Goal: Information Seeking & Learning: Learn about a topic

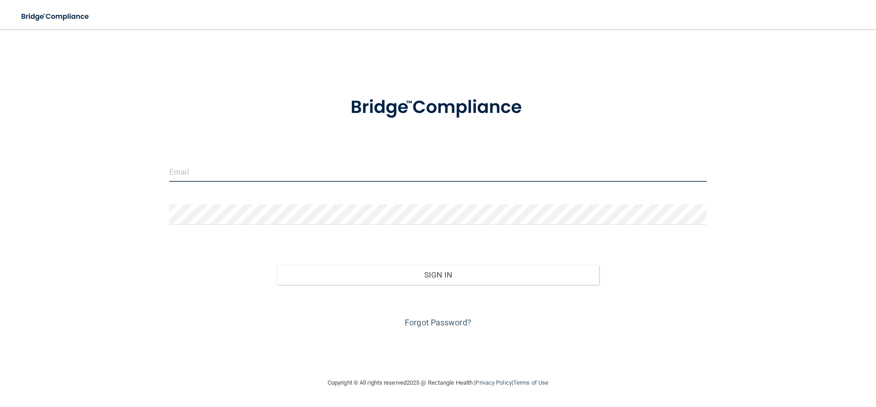
click at [250, 181] on input "email" at bounding box center [438, 172] width 538 height 21
type input "[EMAIL_ADDRESS][DOMAIN_NAME]"
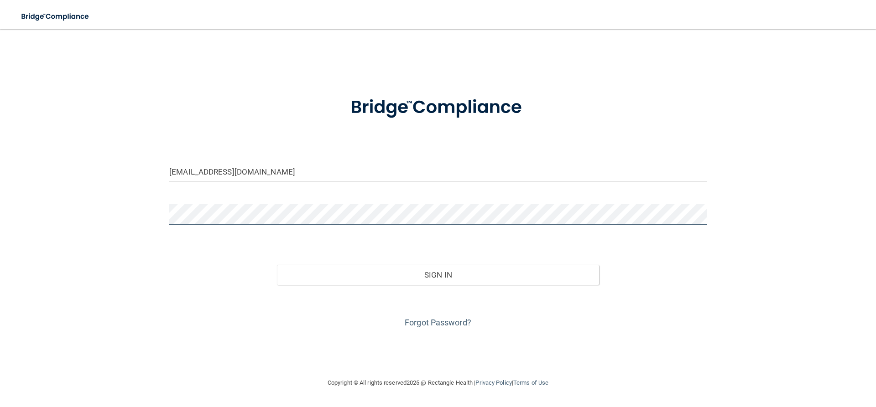
click at [277, 265] on button "Sign In" at bounding box center [438, 275] width 323 height 20
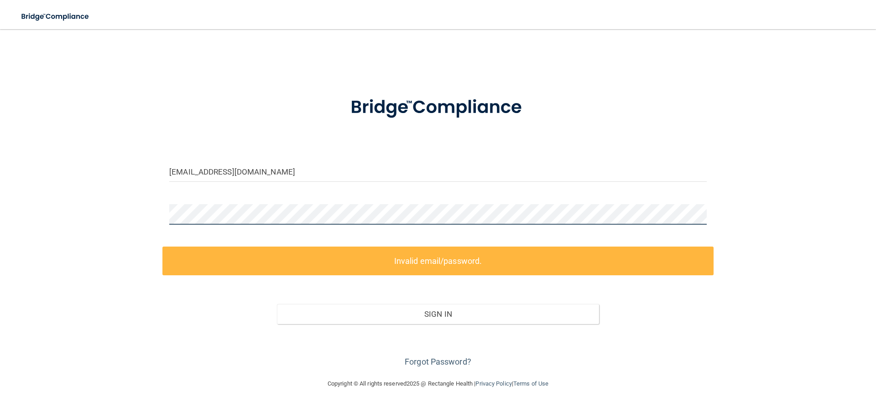
click at [151, 222] on div "[EMAIL_ADDRESS][DOMAIN_NAME] Invalid email/password. You don't have permission …" at bounding box center [438, 203] width 840 height 331
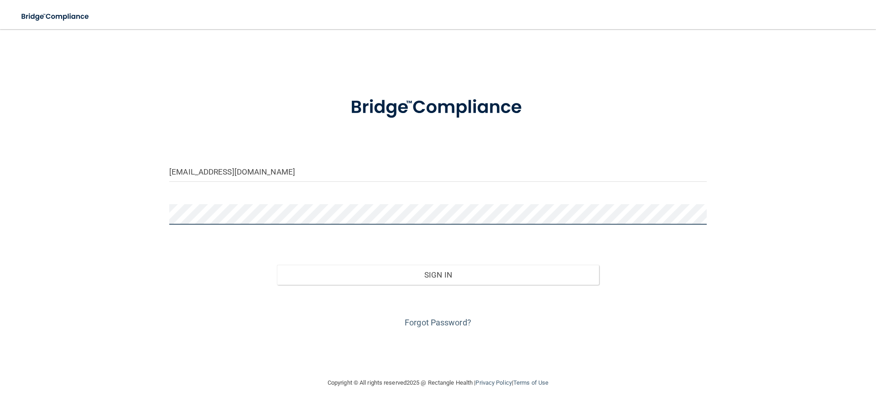
click at [277, 265] on button "Sign In" at bounding box center [438, 275] width 323 height 20
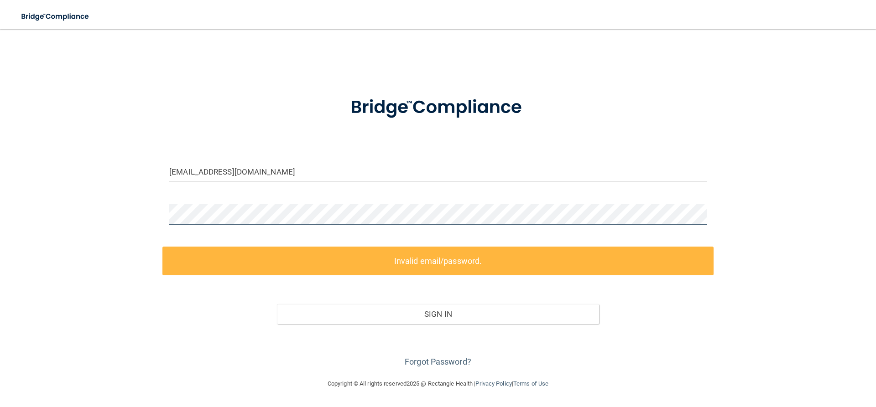
click at [70, 215] on div "[EMAIL_ADDRESS][DOMAIN_NAME] Invalid email/password. You don't have permission …" at bounding box center [438, 203] width 840 height 331
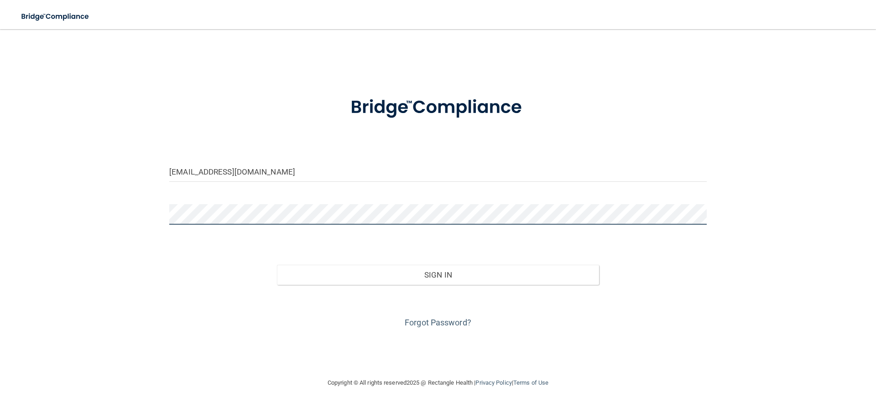
click at [277, 265] on button "Sign In" at bounding box center [438, 275] width 323 height 20
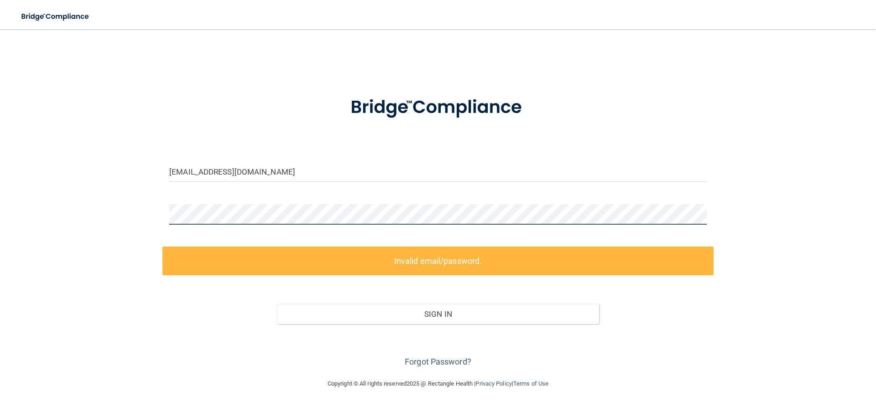
click at [113, 209] on div "[EMAIL_ADDRESS][DOMAIN_NAME] Invalid email/password. You don't have permission …" at bounding box center [438, 203] width 840 height 331
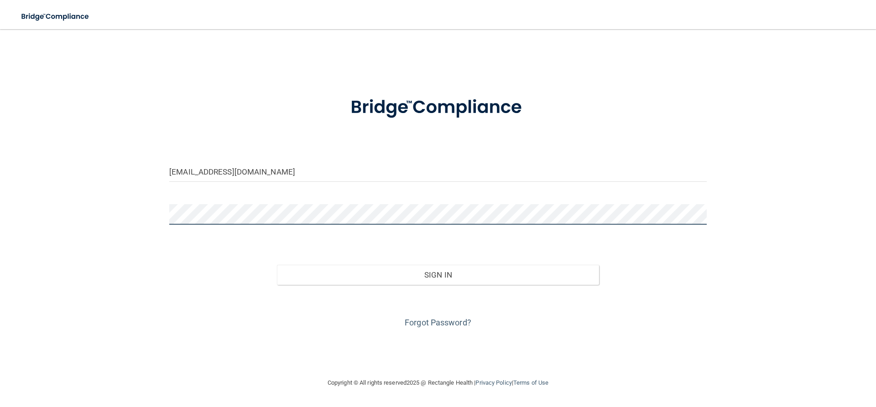
click at [277, 265] on button "Sign In" at bounding box center [438, 275] width 323 height 20
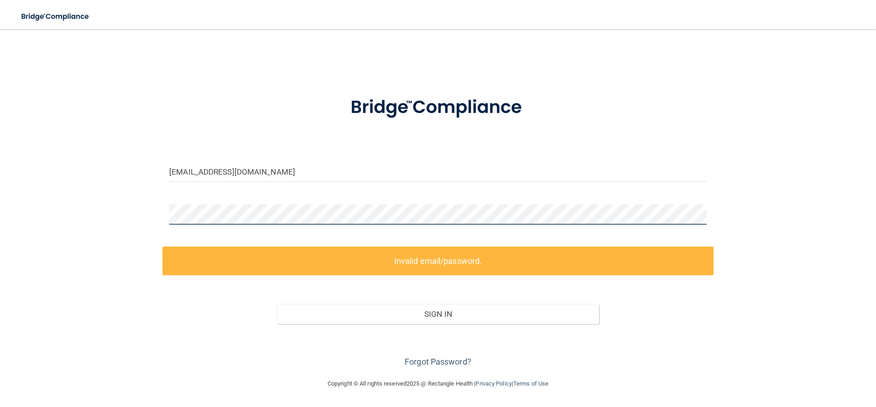
click at [139, 228] on div "[EMAIL_ADDRESS][DOMAIN_NAME] Invalid email/password. You don't have permission …" at bounding box center [438, 203] width 840 height 331
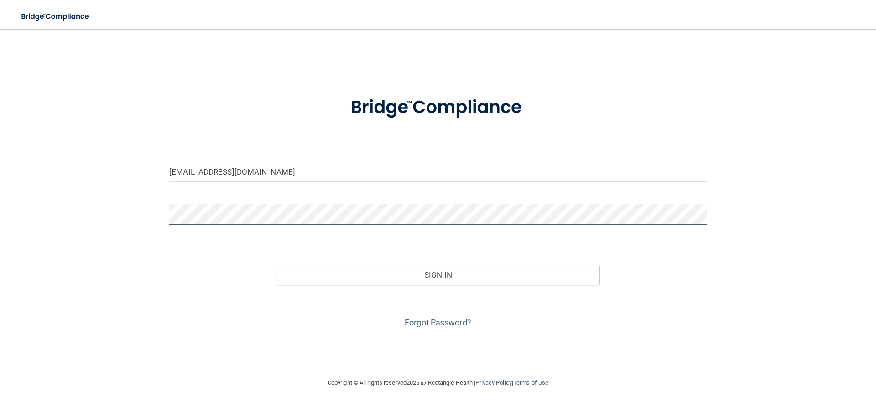
click at [277, 265] on button "Sign In" at bounding box center [438, 275] width 323 height 20
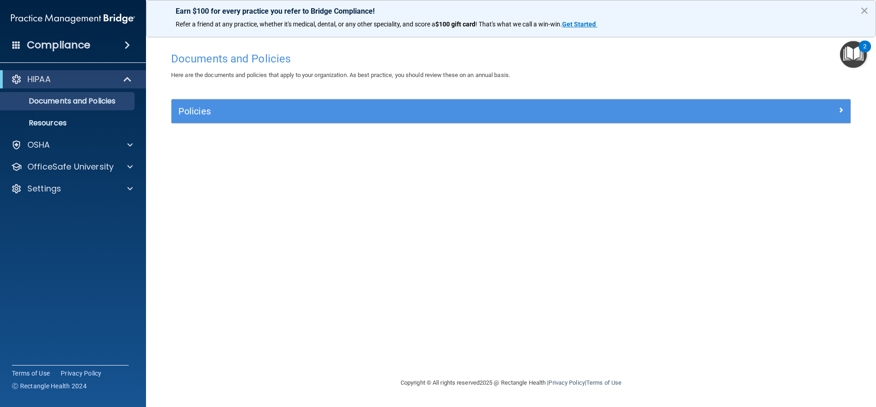
click at [427, 221] on div "Documents and Policies Here are the documents and policies that apply to your o…" at bounding box center [511, 212] width 694 height 330
click at [57, 146] on div "OSHA" at bounding box center [60, 145] width 113 height 11
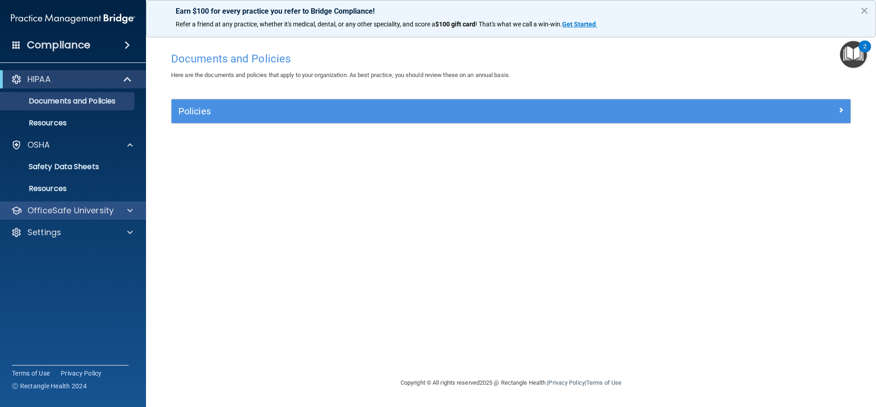
click at [63, 204] on div "OfficeSafe University" at bounding box center [73, 211] width 146 height 18
click at [131, 211] on span at bounding box center [129, 210] width 5 height 11
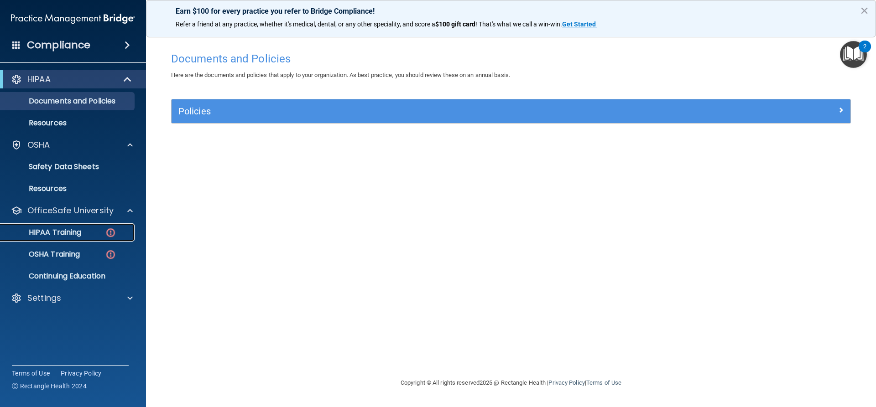
click at [92, 233] on div "HIPAA Training" at bounding box center [68, 232] width 125 height 9
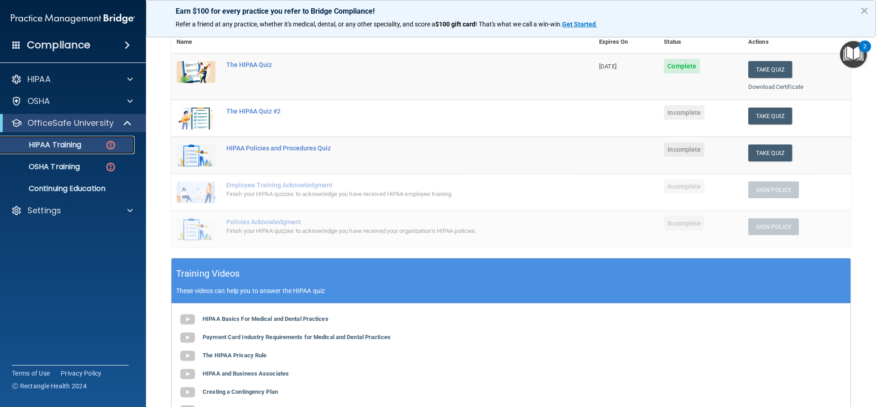
scroll to position [91, 0]
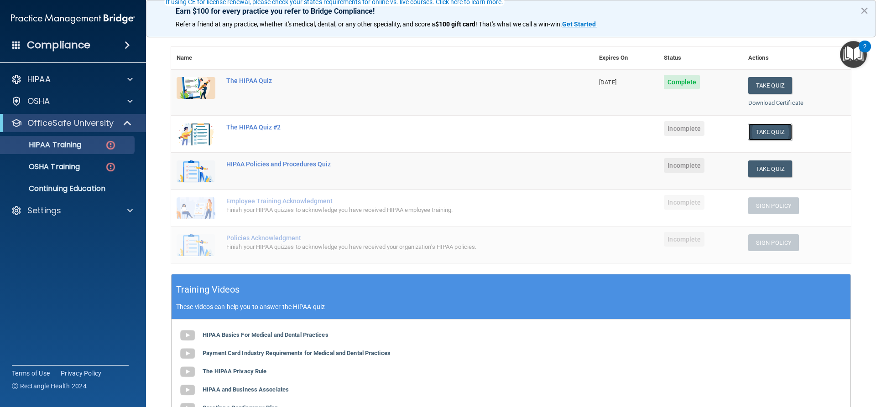
click at [769, 135] on button "Take Quiz" at bounding box center [770, 132] width 44 height 17
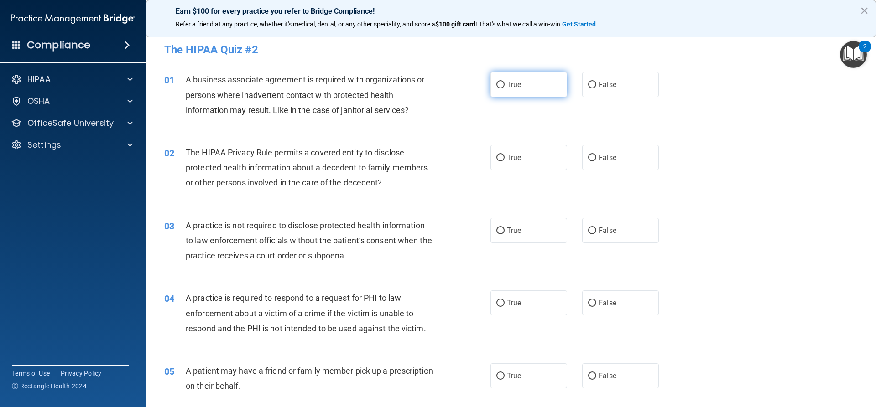
click at [491, 80] on label "True" at bounding box center [529, 84] width 77 height 25
click at [496, 82] on input "True" at bounding box center [500, 85] width 8 height 7
radio input "true"
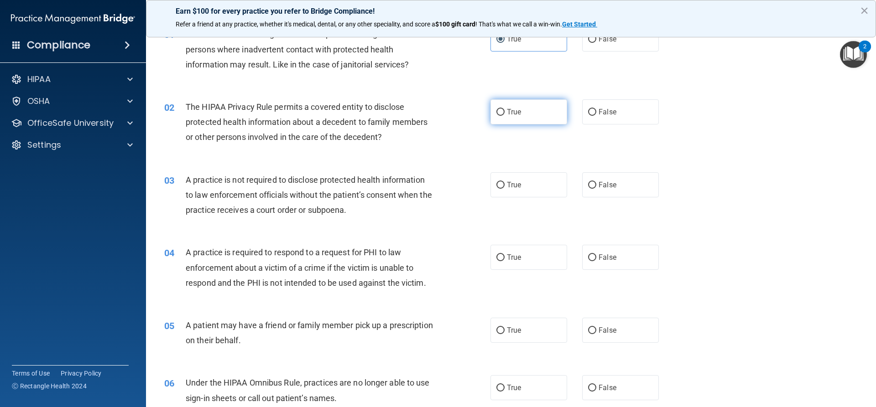
click at [507, 110] on span "True" at bounding box center [514, 112] width 14 height 9
click at [505, 110] on input "True" at bounding box center [500, 112] width 8 height 7
radio input "true"
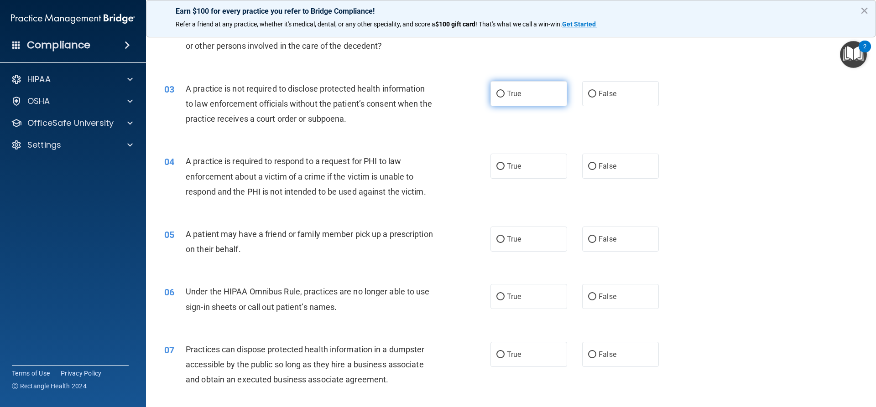
click at [513, 100] on label "True" at bounding box center [529, 93] width 77 height 25
click at [505, 98] on input "True" at bounding box center [500, 94] width 8 height 7
radio input "true"
click at [606, 95] on span "False" at bounding box center [608, 93] width 18 height 9
click at [596, 95] on input "False" at bounding box center [592, 94] width 8 height 7
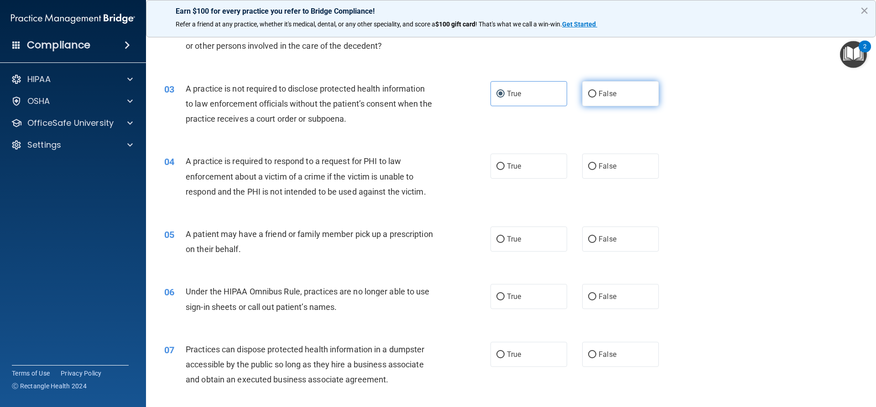
radio input "true"
radio input "false"
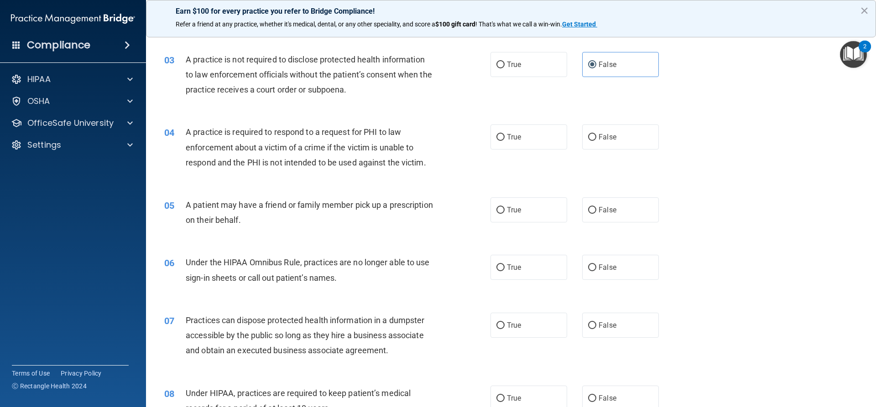
scroll to position [183, 0]
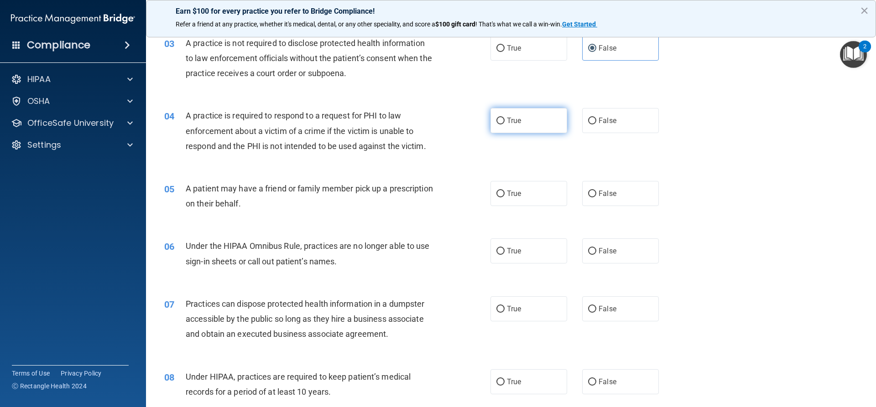
click at [502, 114] on label "True" at bounding box center [529, 120] width 77 height 25
click at [502, 118] on input "True" at bounding box center [500, 121] width 8 height 7
radio input "true"
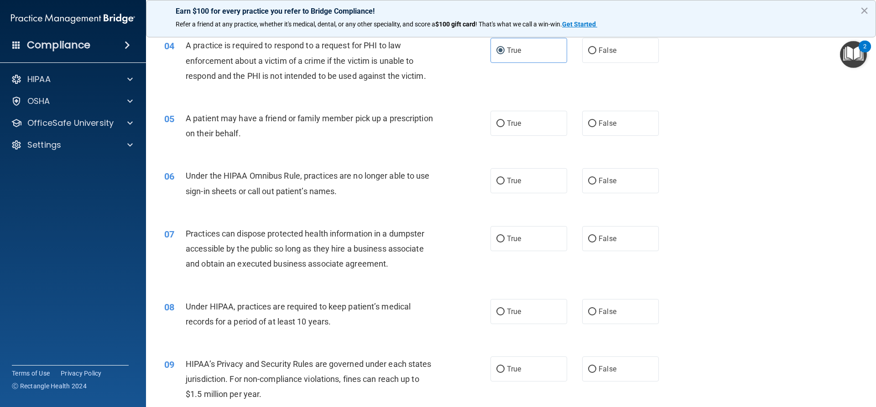
scroll to position [274, 0]
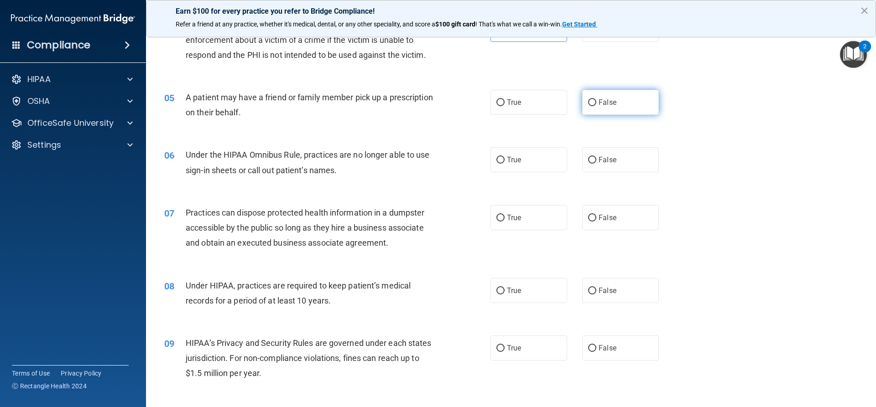
click at [612, 95] on label "False" at bounding box center [620, 102] width 77 height 25
click at [596, 99] on input "False" at bounding box center [592, 102] width 8 height 7
radio input "true"
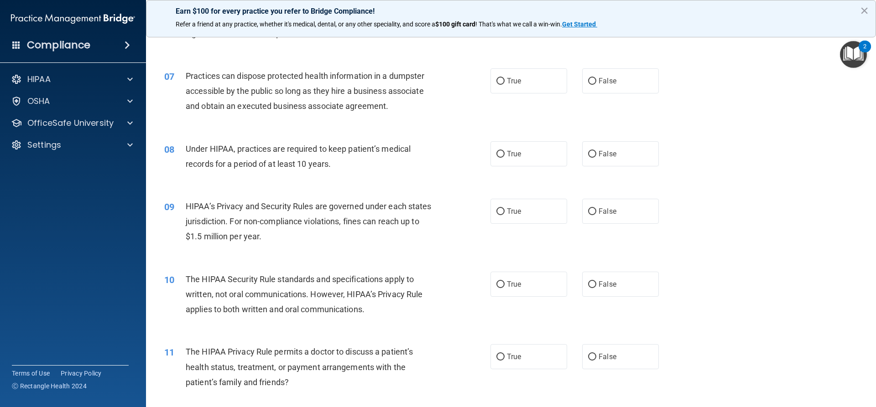
scroll to position [365, 0]
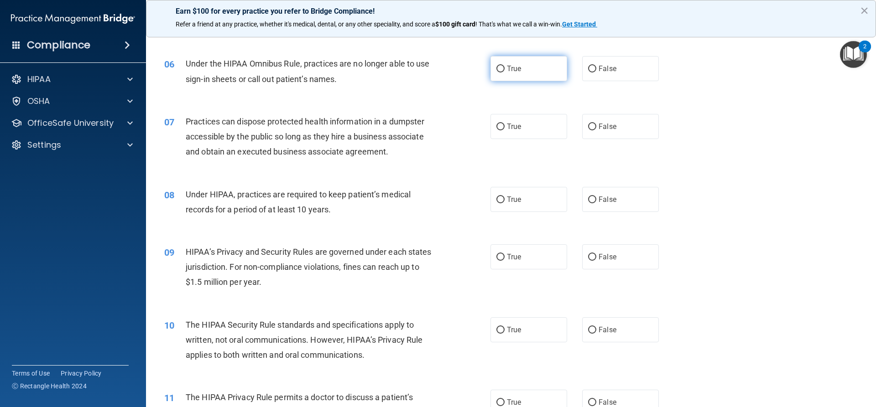
click at [508, 80] on label "True" at bounding box center [529, 68] width 77 height 25
click at [505, 73] on input "True" at bounding box center [500, 69] width 8 height 7
radio input "true"
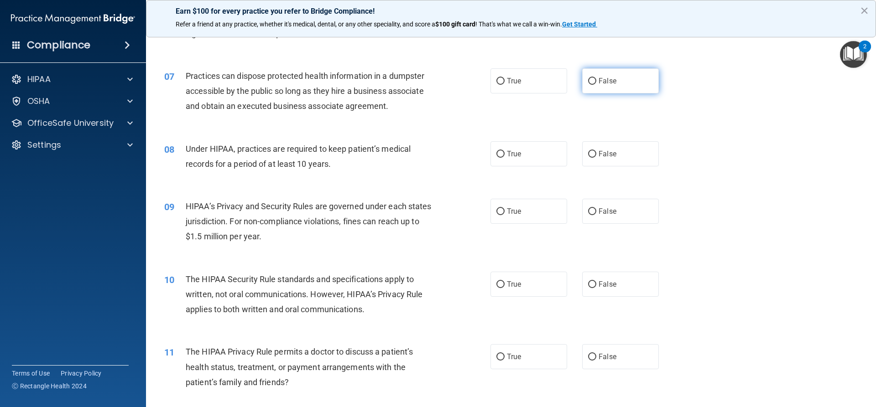
click at [611, 85] on label "False" at bounding box center [620, 80] width 77 height 25
click at [596, 85] on input "False" at bounding box center [592, 81] width 8 height 7
radio input "true"
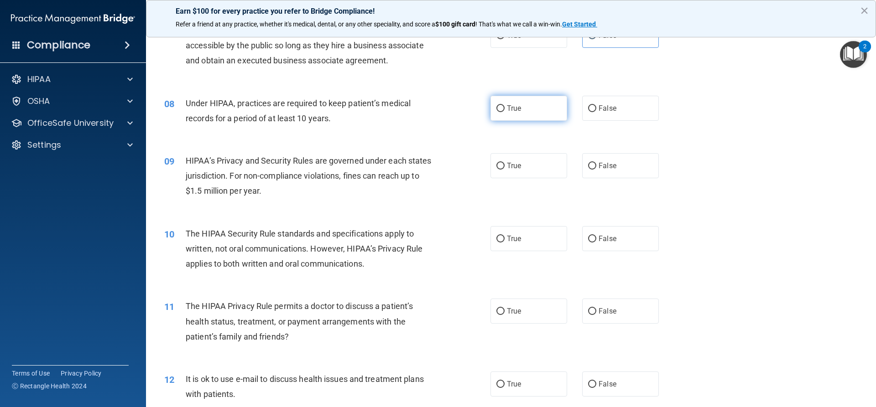
click at [513, 115] on label "True" at bounding box center [529, 108] width 77 height 25
click at [505, 112] on input "True" at bounding box center [500, 108] width 8 height 7
radio input "true"
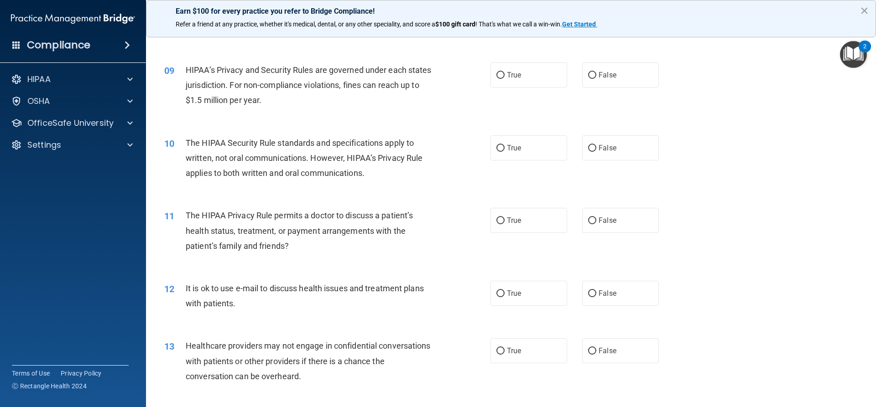
scroll to position [548, 0]
click at [522, 82] on label "True" at bounding box center [529, 74] width 77 height 25
click at [505, 78] on input "True" at bounding box center [500, 75] width 8 height 7
radio input "true"
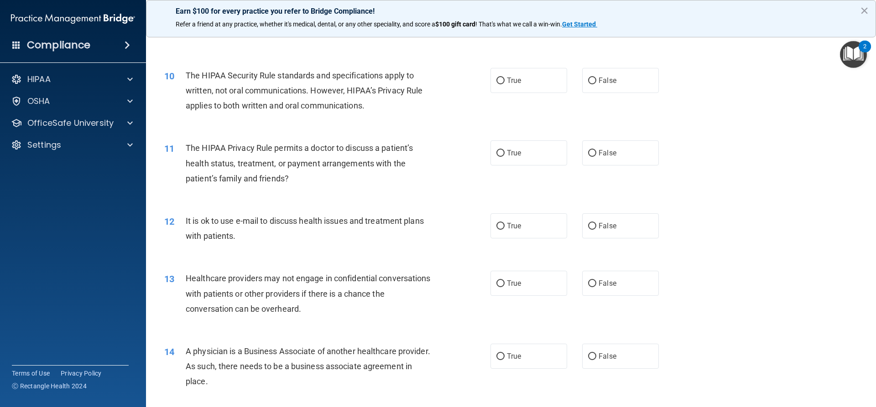
scroll to position [639, 0]
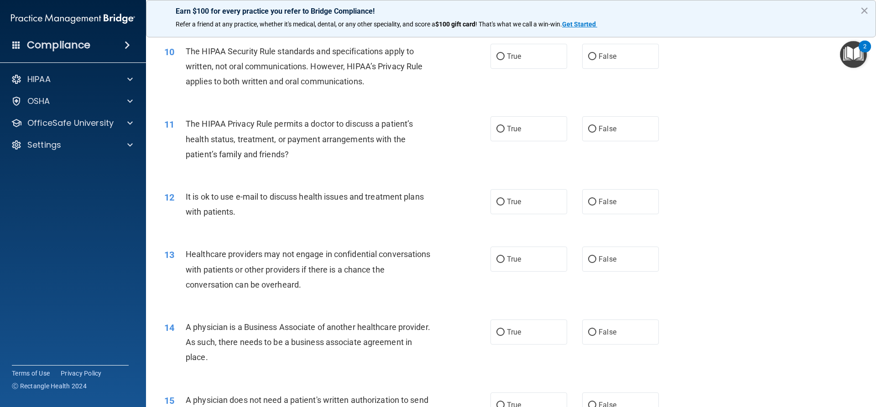
drag, startPoint x: 471, startPoint y: 49, endPoint x: 486, endPoint y: 55, distance: 16.0
click at [479, 52] on div "10 The HIPAA Security Rule standards and specifications apply to written, not o…" at bounding box center [328, 69] width 354 height 50
click at [496, 57] on input "True" at bounding box center [500, 56] width 8 height 7
radio input "true"
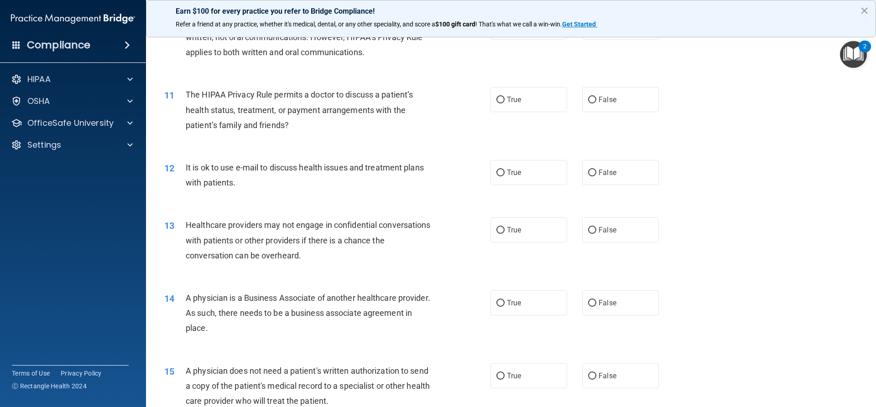
scroll to position [684, 0]
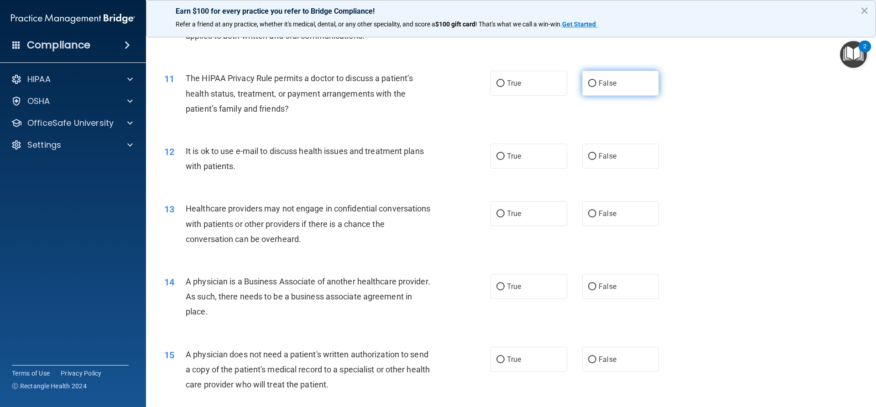
click at [596, 72] on label "False" at bounding box center [620, 83] width 77 height 25
click at [596, 80] on input "False" at bounding box center [592, 83] width 8 height 7
radio input "true"
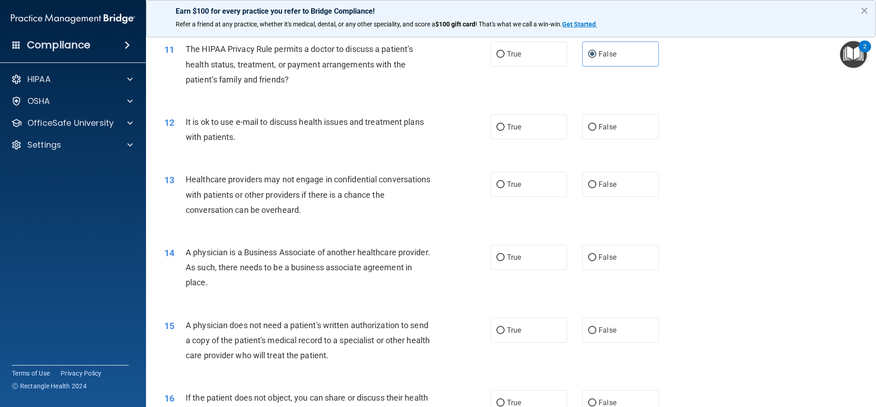
scroll to position [730, 0]
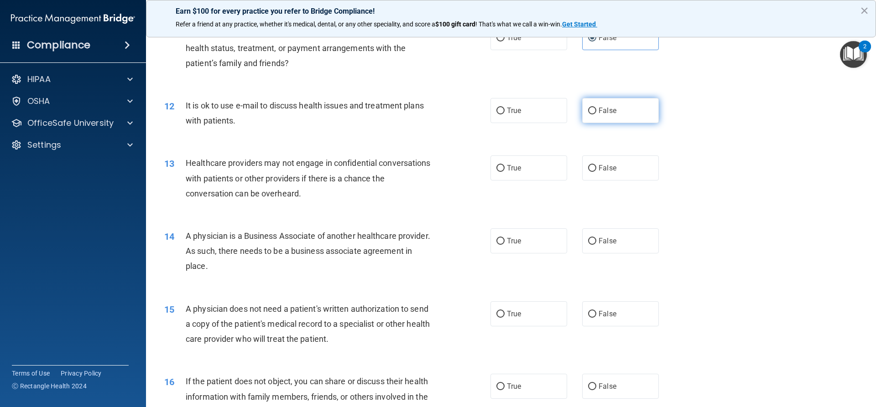
click at [630, 102] on label "False" at bounding box center [620, 110] width 77 height 25
click at [596, 108] on input "False" at bounding box center [592, 111] width 8 height 7
radio input "true"
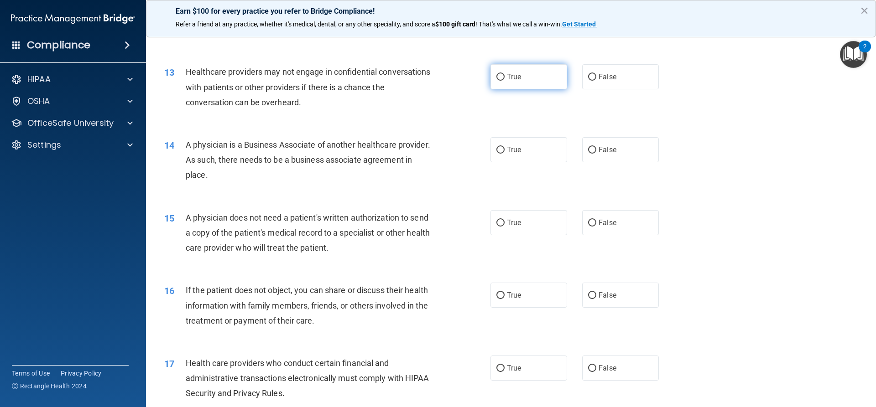
click at [541, 67] on label "True" at bounding box center [529, 76] width 77 height 25
click at [505, 74] on input "True" at bounding box center [500, 77] width 8 height 7
radio input "true"
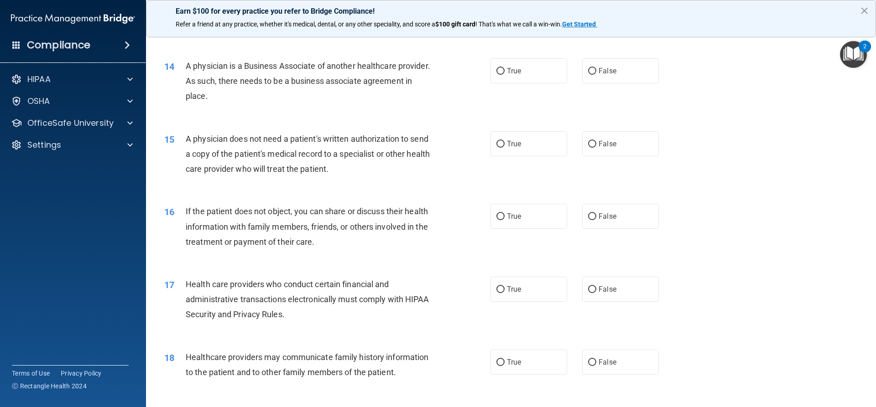
scroll to position [913, 0]
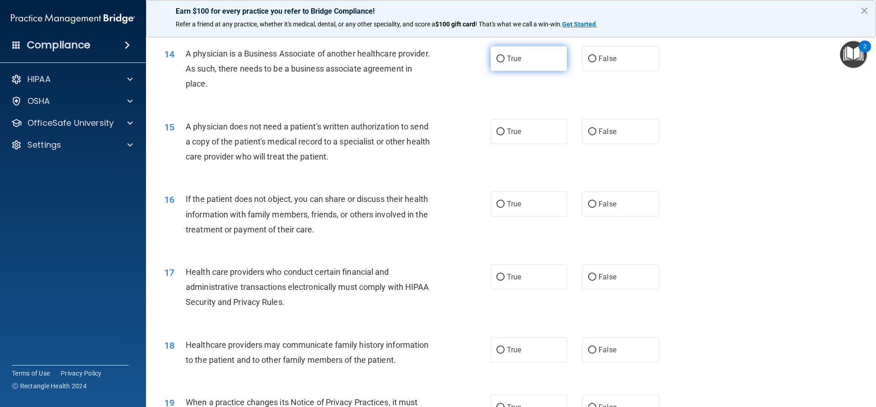
click at [506, 63] on label "True" at bounding box center [529, 58] width 77 height 25
click at [505, 63] on input "True" at bounding box center [500, 59] width 8 height 7
radio input "true"
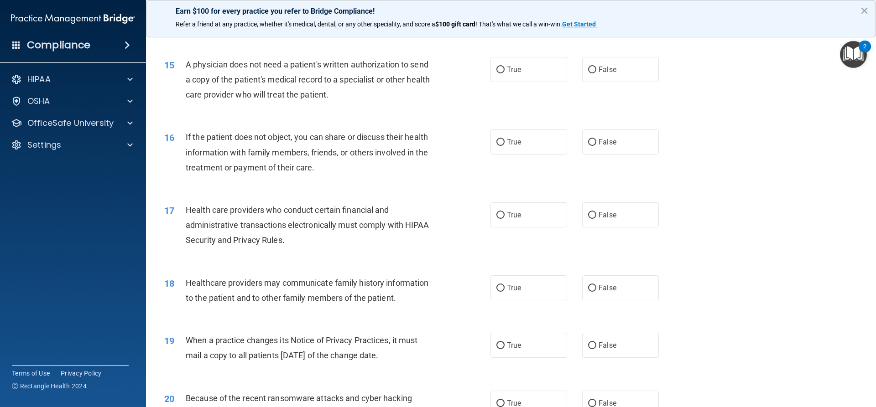
scroll to position [958, 0]
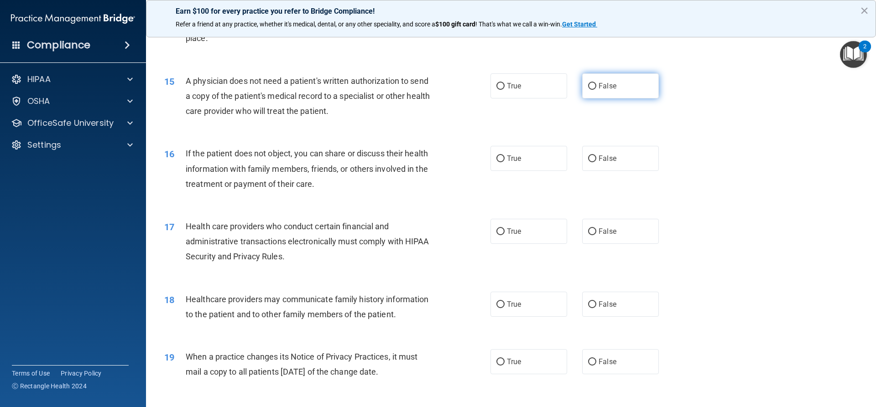
click at [610, 78] on label "False" at bounding box center [620, 85] width 77 height 25
click at [596, 83] on input "False" at bounding box center [592, 86] width 8 height 7
radio input "true"
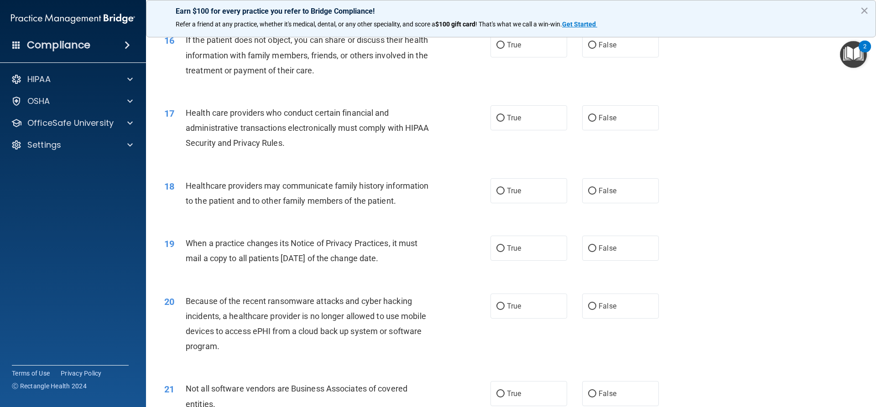
scroll to position [1049, 0]
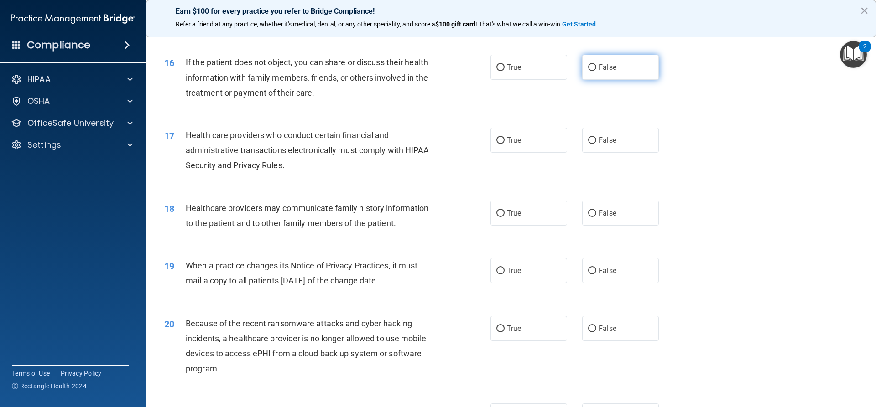
click at [621, 65] on label "False" at bounding box center [620, 67] width 77 height 25
click at [596, 65] on input "False" at bounding box center [592, 67] width 8 height 7
radio input "true"
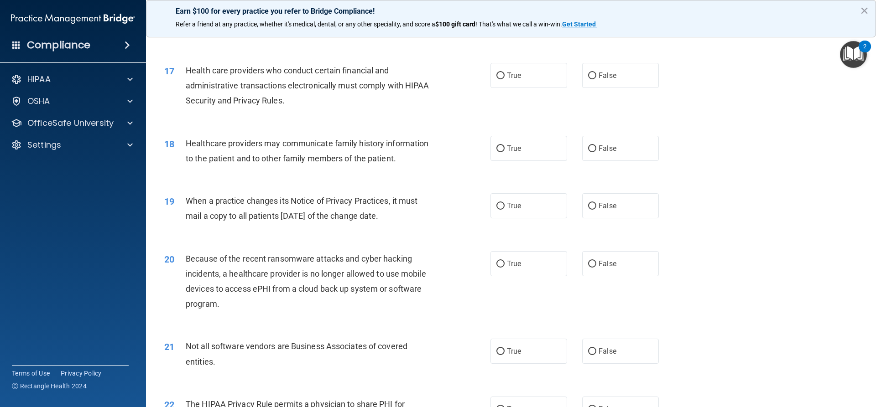
scroll to position [1141, 0]
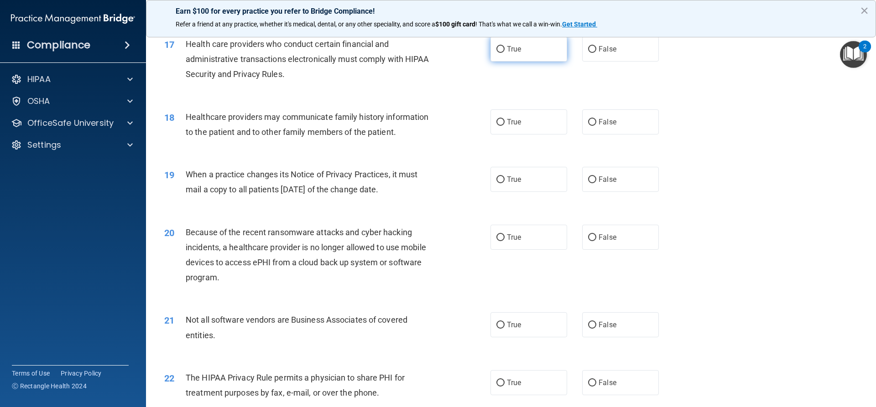
click at [502, 56] on label "True" at bounding box center [529, 49] width 77 height 25
click at [502, 53] on input "True" at bounding box center [500, 49] width 8 height 7
radio input "true"
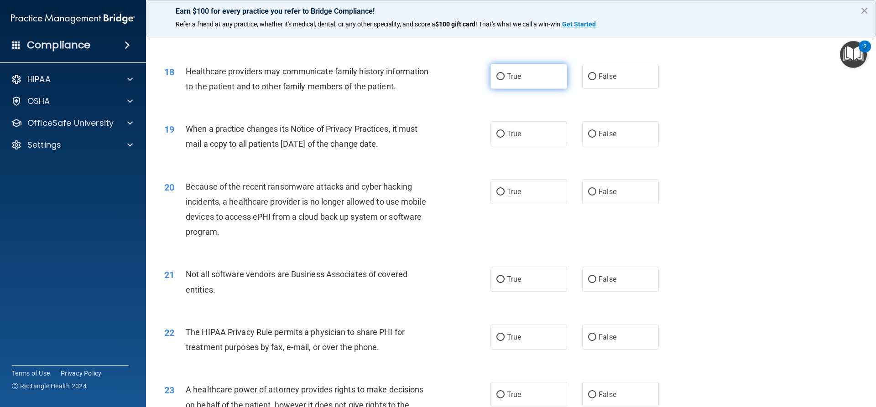
click at [524, 78] on label "True" at bounding box center [529, 76] width 77 height 25
click at [505, 78] on input "True" at bounding box center [500, 76] width 8 height 7
radio input "true"
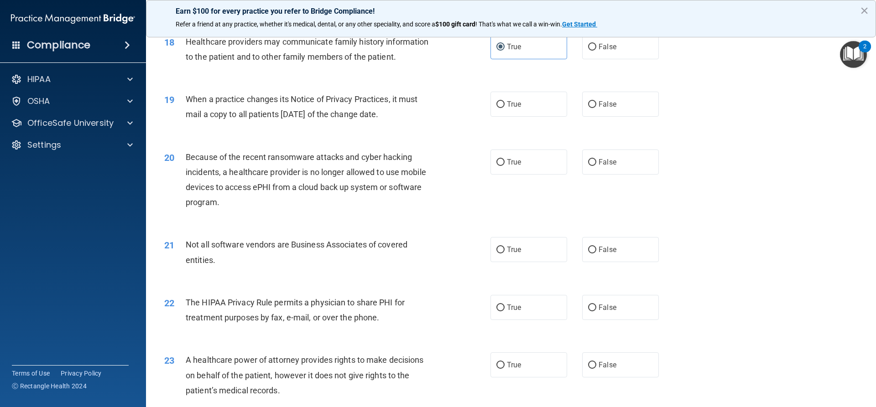
scroll to position [1232, 0]
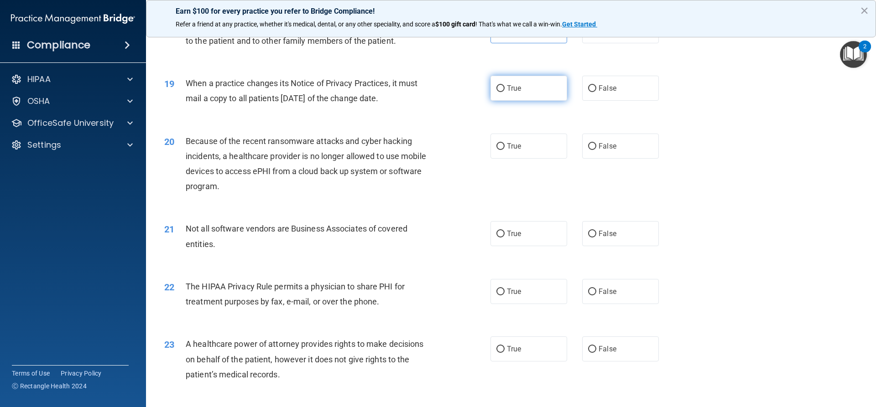
click at [502, 91] on label "True" at bounding box center [529, 88] width 77 height 25
click at [502, 91] on input "True" at bounding box center [500, 88] width 8 height 7
radio input "true"
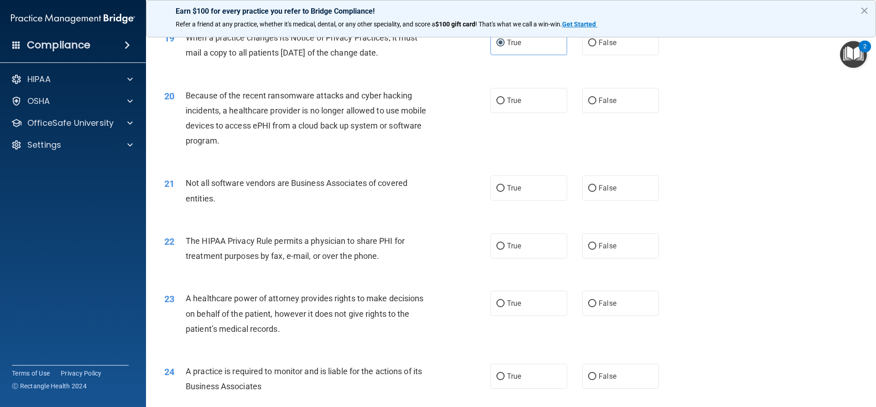
scroll to position [1323, 0]
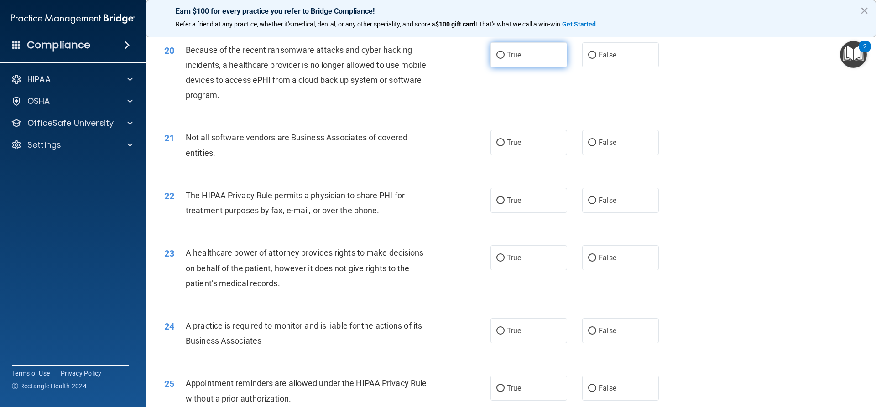
click at [514, 56] on span "True" at bounding box center [514, 55] width 14 height 9
click at [505, 56] on input "True" at bounding box center [500, 55] width 8 height 7
radio input "true"
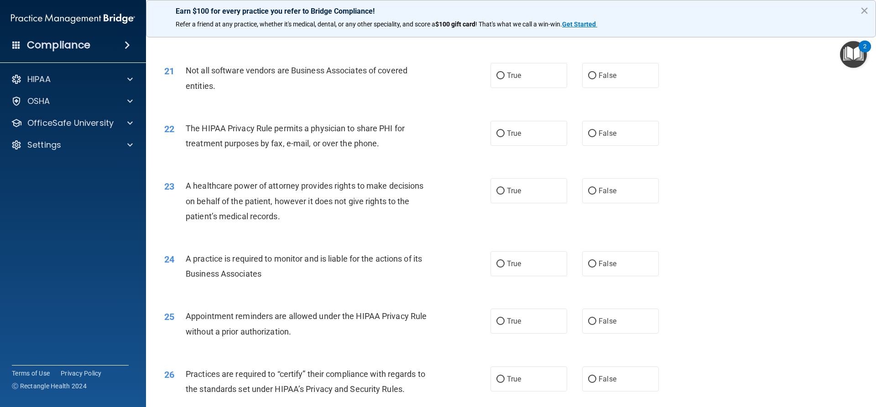
scroll to position [1415, 0]
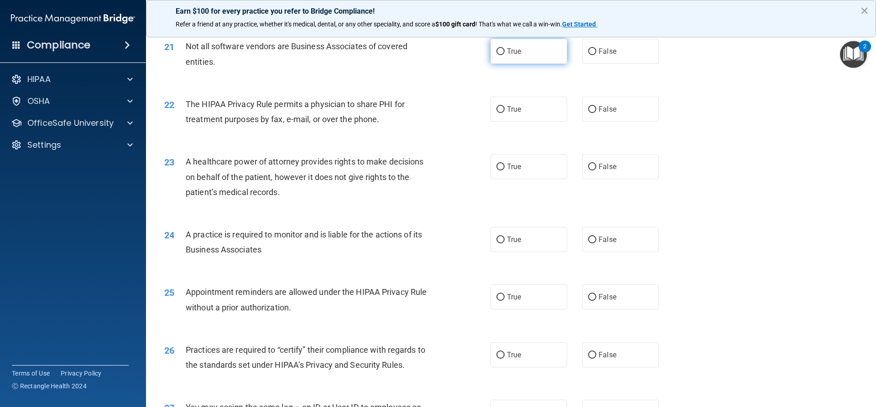
click at [538, 50] on label "True" at bounding box center [529, 51] width 77 height 25
click at [505, 50] on input "True" at bounding box center [500, 51] width 8 height 7
radio input "true"
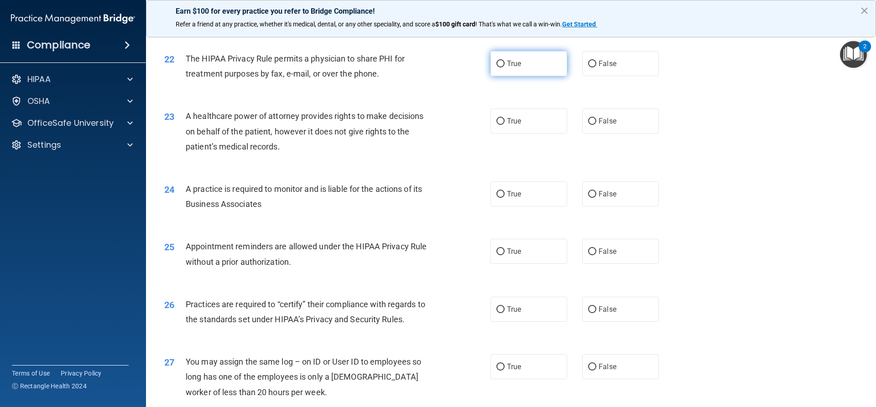
click at [507, 73] on label "True" at bounding box center [529, 63] width 77 height 25
click at [505, 68] on input "True" at bounding box center [500, 64] width 8 height 7
radio input "true"
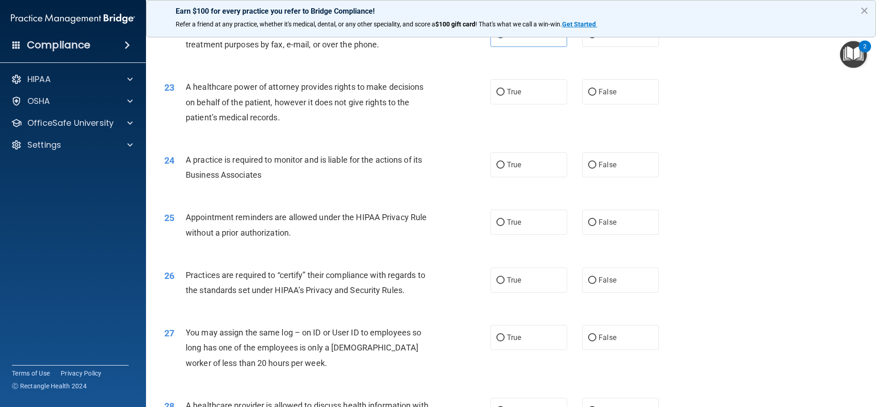
scroll to position [1506, 0]
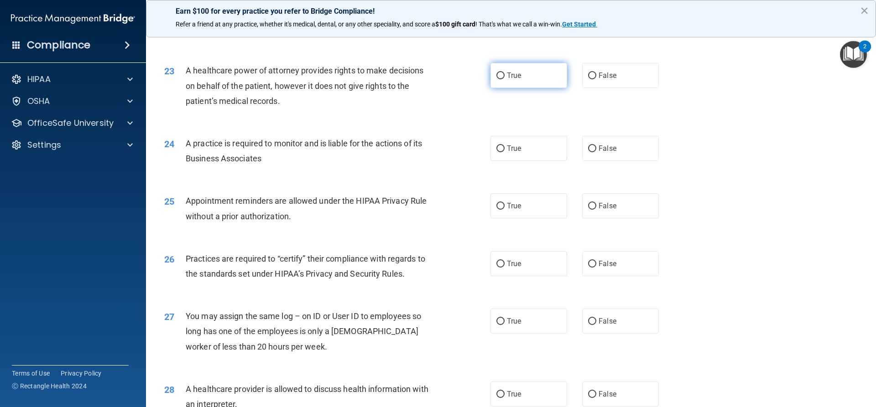
click at [520, 75] on label "True" at bounding box center [529, 75] width 77 height 25
click at [505, 75] on input "True" at bounding box center [500, 76] width 8 height 7
radio input "true"
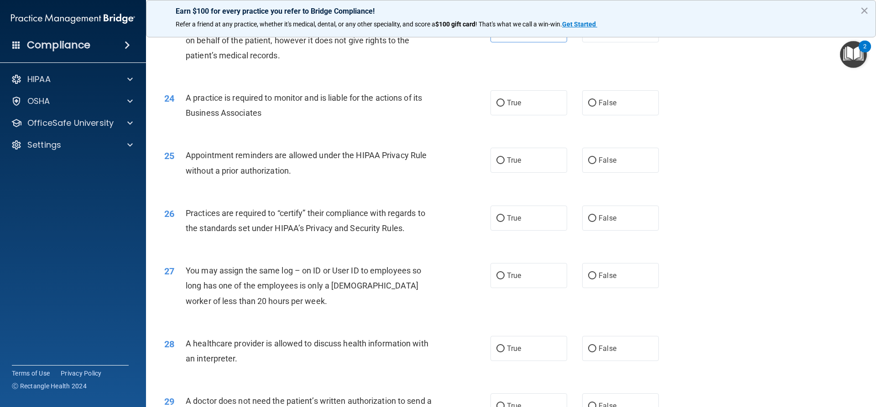
scroll to position [1597, 0]
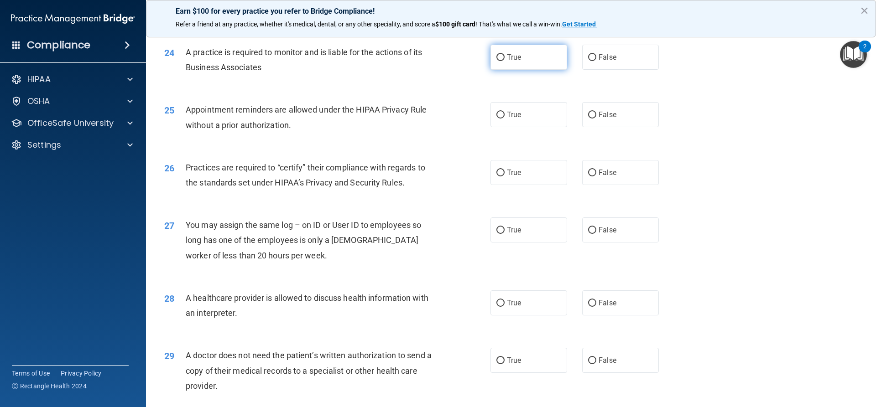
click at [538, 61] on label "True" at bounding box center [529, 57] width 77 height 25
click at [505, 61] on input "True" at bounding box center [500, 57] width 8 height 7
radio input "true"
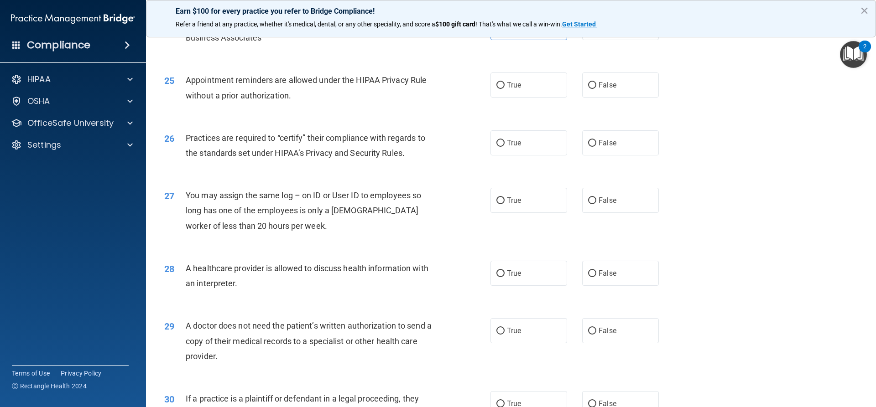
scroll to position [1643, 0]
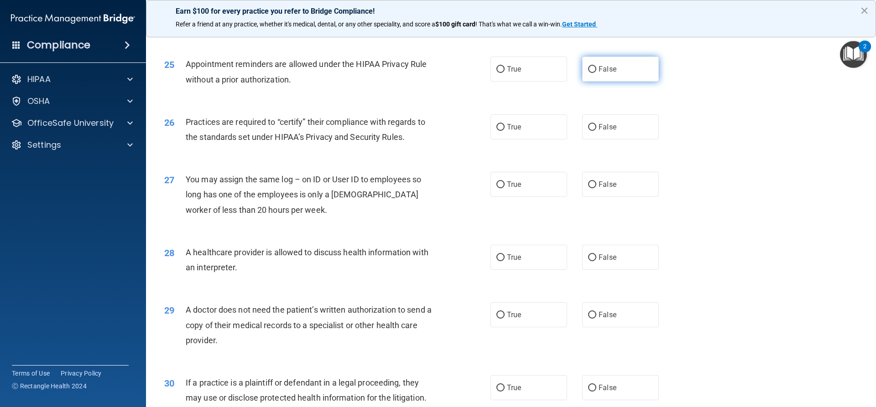
drag, startPoint x: 614, startPoint y: 78, endPoint x: 610, endPoint y: 80, distance: 4.8
click at [614, 79] on label "False" at bounding box center [620, 69] width 77 height 25
click at [596, 73] on input "False" at bounding box center [592, 69] width 8 height 7
radio input "true"
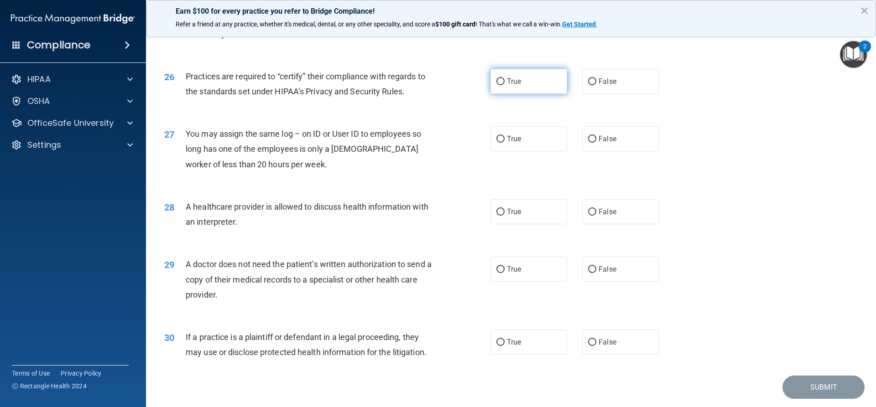
click at [511, 83] on span "True" at bounding box center [514, 81] width 14 height 9
click at [505, 83] on input "True" at bounding box center [500, 81] width 8 height 7
radio input "true"
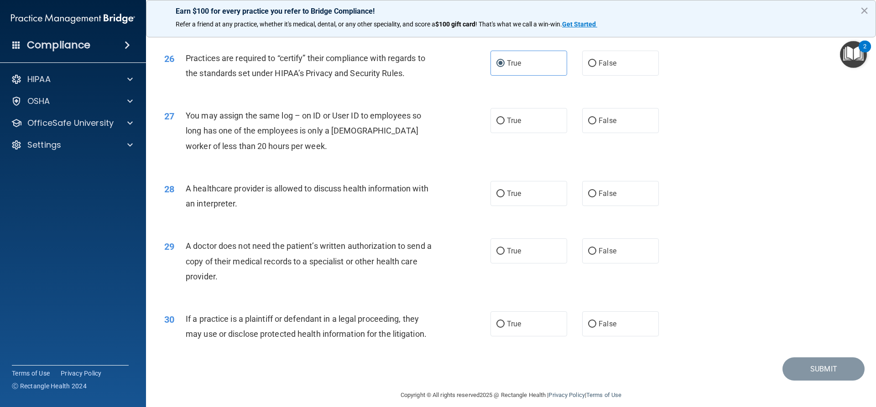
scroll to position [1717, 0]
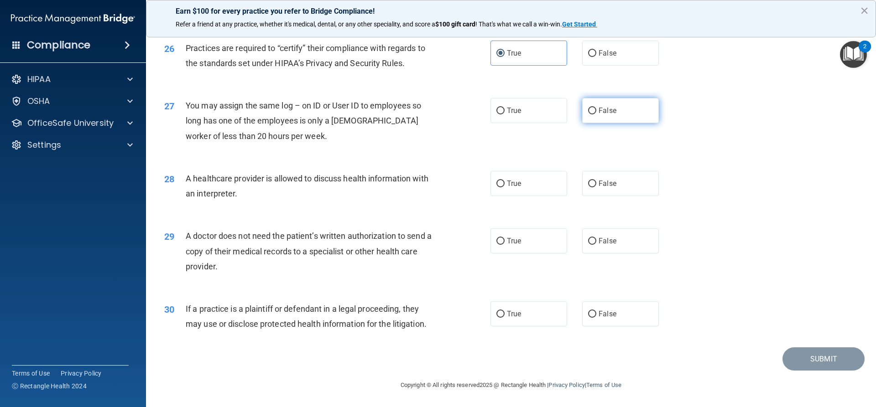
click at [627, 99] on label "False" at bounding box center [620, 110] width 77 height 25
click at [596, 108] on input "False" at bounding box center [592, 111] width 8 height 7
radio input "true"
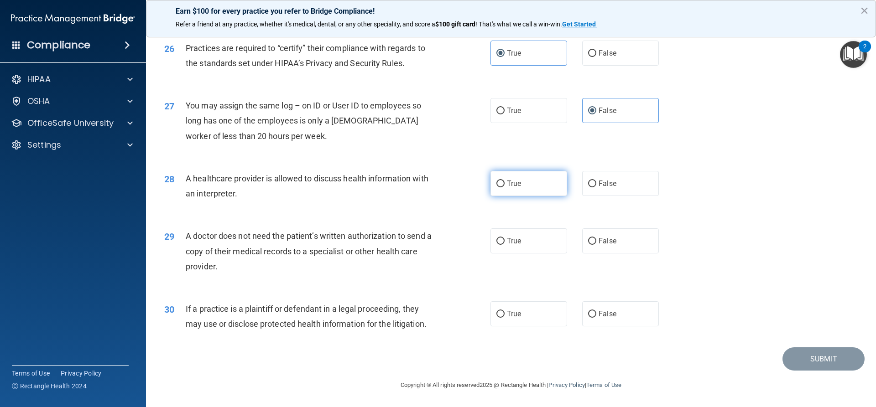
click at [524, 193] on label "True" at bounding box center [529, 183] width 77 height 25
click at [505, 188] on input "True" at bounding box center [500, 184] width 8 height 7
radio input "true"
click at [602, 245] on span "False" at bounding box center [608, 241] width 18 height 9
click at [596, 245] on input "False" at bounding box center [592, 241] width 8 height 7
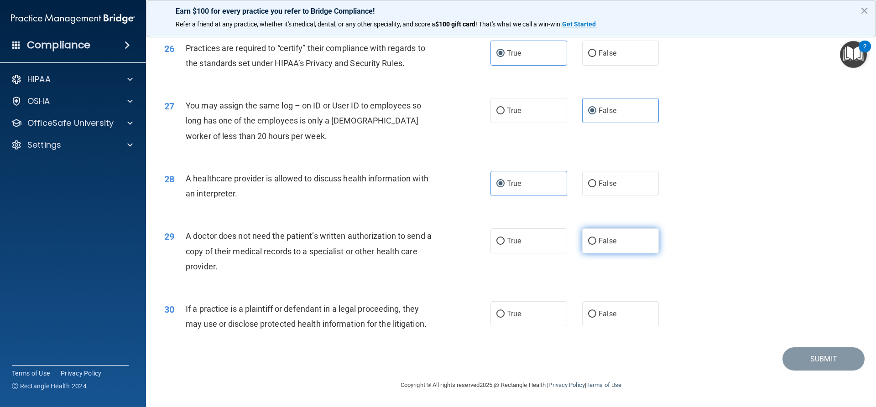
radio input "true"
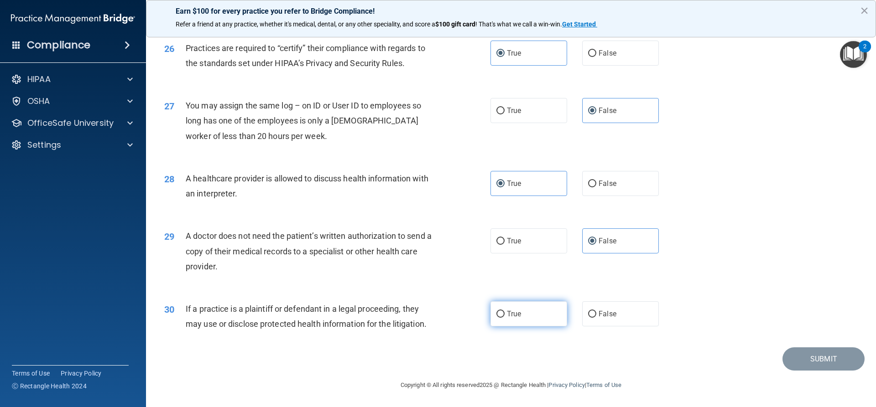
click at [532, 316] on label "True" at bounding box center [529, 314] width 77 height 25
click at [505, 316] on input "True" at bounding box center [500, 314] width 8 height 7
radio input "true"
click at [830, 365] on button "Submit" at bounding box center [824, 359] width 82 height 23
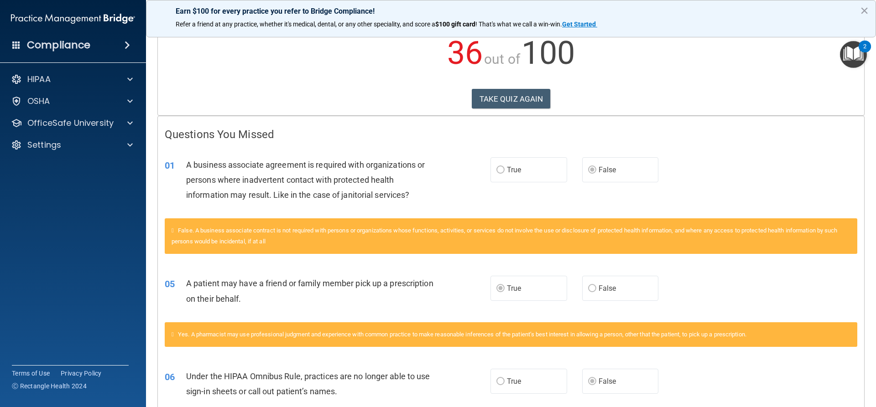
scroll to position [91, 0]
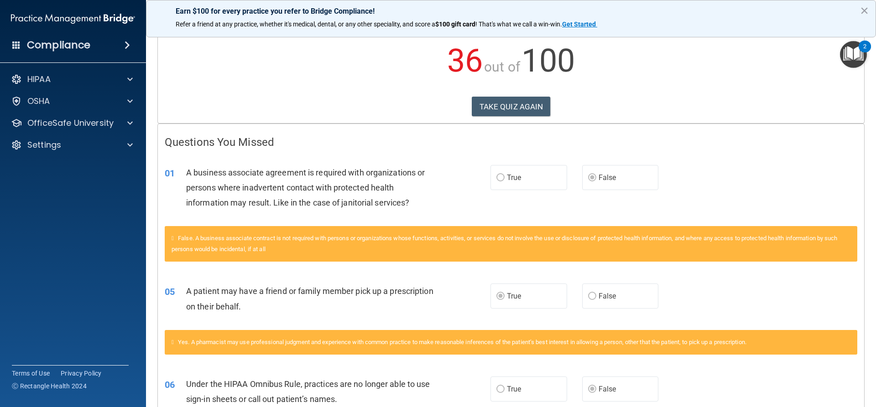
click at [517, 185] on label "True" at bounding box center [529, 177] width 77 height 25
click at [519, 109] on button "TAKE QUIZ AGAIN" at bounding box center [511, 107] width 79 height 20
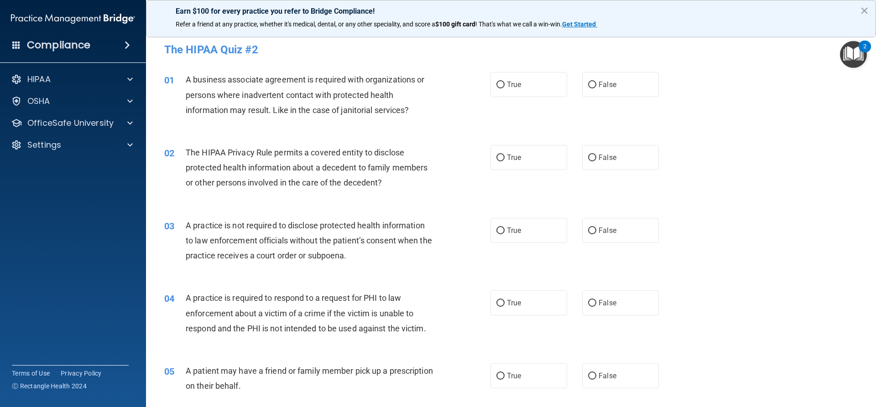
click at [696, 188] on div "02 The HIPAA Privacy Rule permits a covered entity to disclose protected health…" at bounding box center [510, 170] width 707 height 73
click at [863, 14] on button "×" at bounding box center [864, 10] width 9 height 15
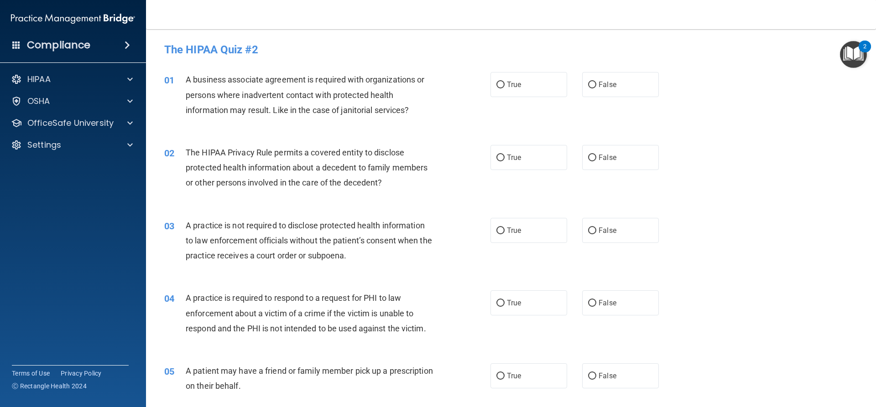
click at [769, 167] on div "02 The HIPAA Privacy Rule permits a covered entity to disclose protected health…" at bounding box center [510, 170] width 707 height 73
click at [517, 80] on label "True" at bounding box center [529, 84] width 77 height 25
click at [505, 82] on input "True" at bounding box center [500, 85] width 8 height 7
radio input "true"
click at [526, 162] on label "True" at bounding box center [529, 157] width 77 height 25
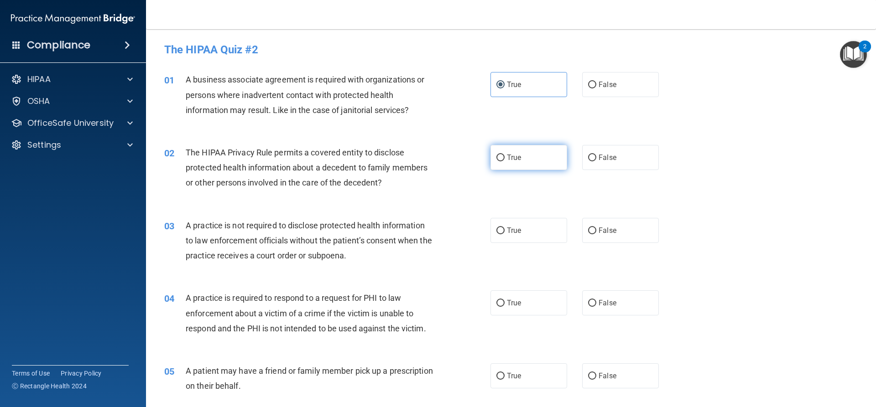
click at [505, 162] on input "True" at bounding box center [500, 158] width 8 height 7
radio input "true"
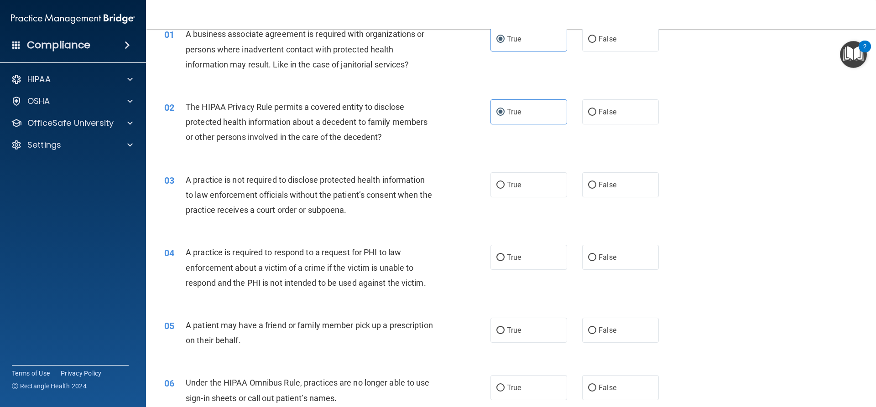
scroll to position [137, 0]
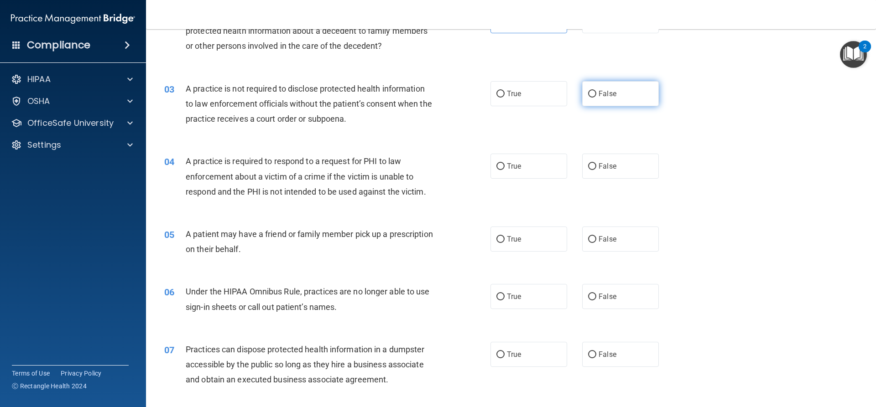
click at [609, 93] on span "False" at bounding box center [608, 93] width 18 height 9
click at [596, 93] on input "False" at bounding box center [592, 94] width 8 height 7
radio input "true"
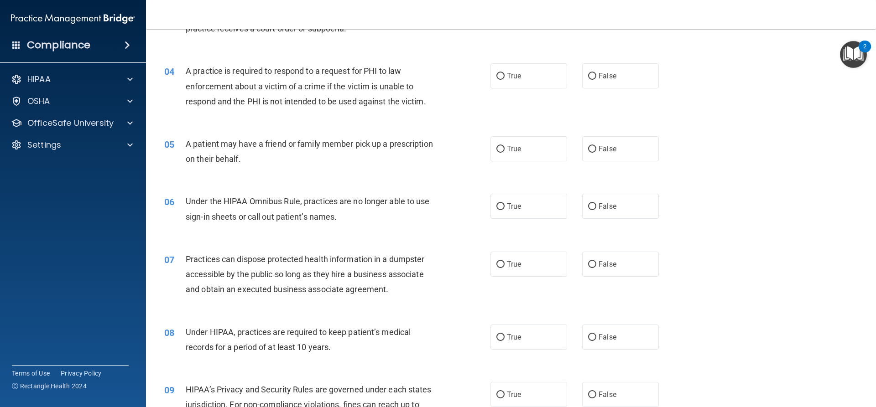
scroll to position [228, 0]
click at [507, 78] on span "True" at bounding box center [514, 75] width 14 height 9
click at [504, 78] on input "True" at bounding box center [500, 75] width 8 height 7
radio input "true"
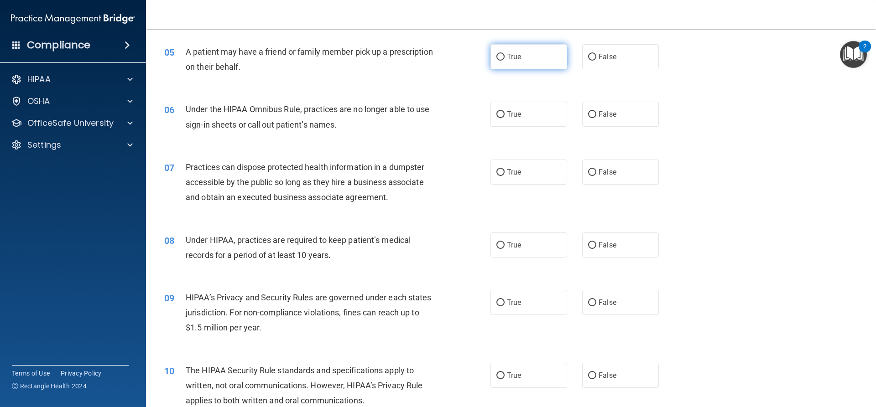
click at [515, 63] on label "True" at bounding box center [529, 56] width 77 height 25
click at [505, 61] on input "True" at bounding box center [500, 57] width 8 height 7
radio input "true"
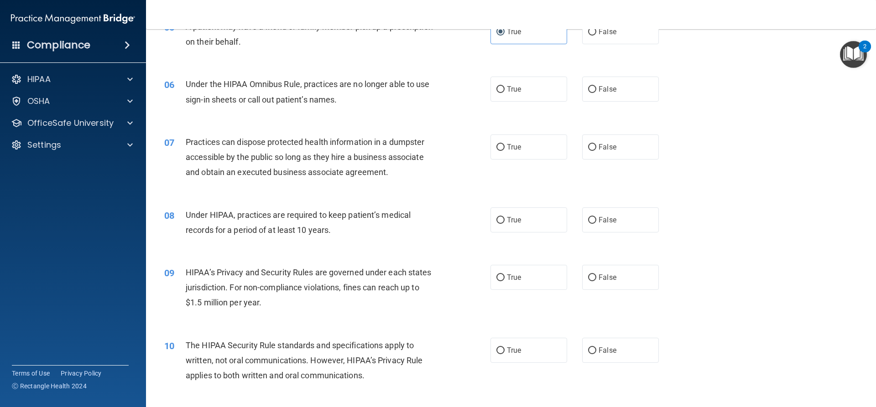
scroll to position [365, 0]
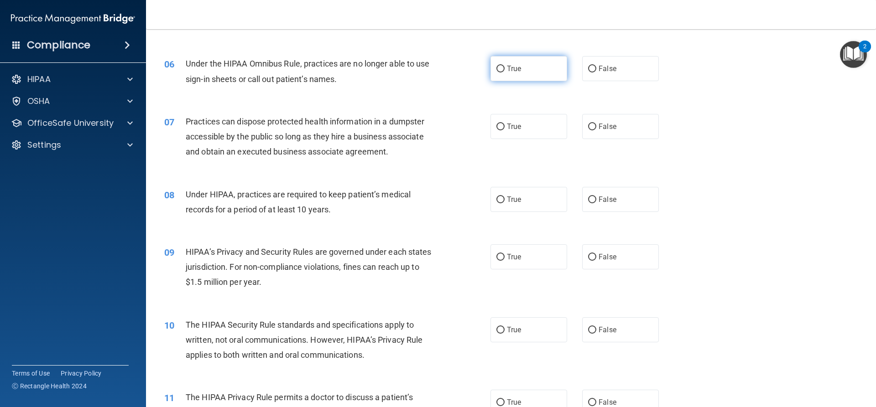
click at [524, 67] on label "True" at bounding box center [529, 68] width 77 height 25
click at [505, 67] on input "True" at bounding box center [500, 69] width 8 height 7
radio input "true"
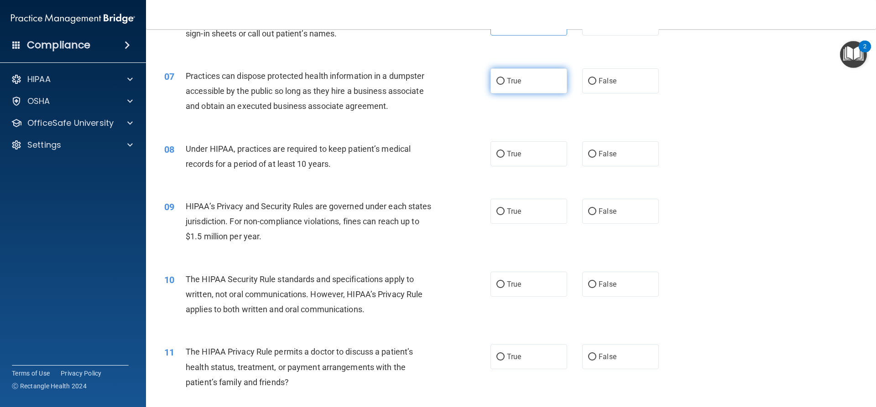
click at [546, 85] on label "True" at bounding box center [529, 80] width 77 height 25
click at [505, 85] on input "True" at bounding box center [500, 81] width 8 height 7
radio input "true"
click at [599, 80] on span "False" at bounding box center [608, 81] width 18 height 9
click at [595, 80] on input "False" at bounding box center [592, 81] width 8 height 7
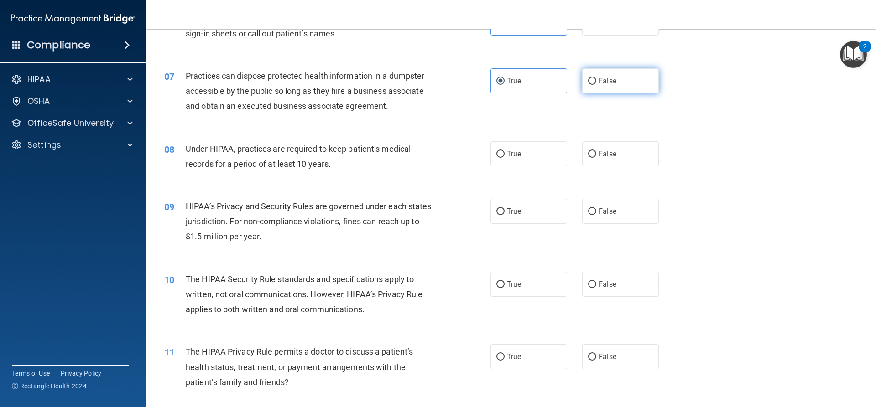
radio input "true"
radio input "false"
click at [518, 152] on span "True" at bounding box center [514, 154] width 14 height 9
click at [505, 152] on input "True" at bounding box center [500, 154] width 8 height 7
radio input "true"
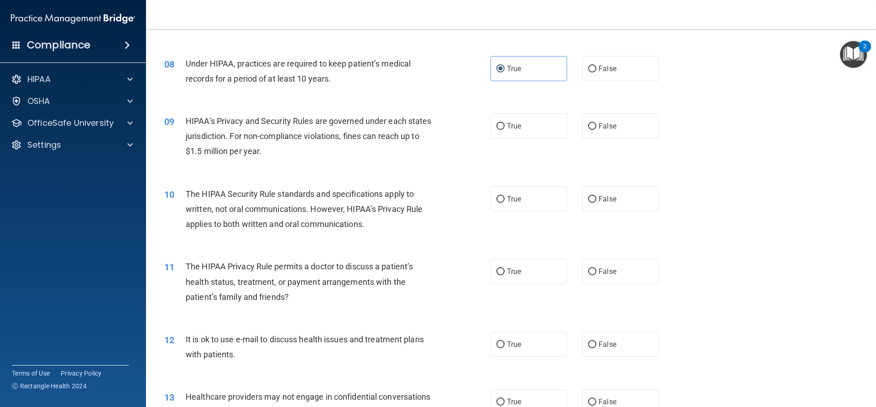
scroll to position [502, 0]
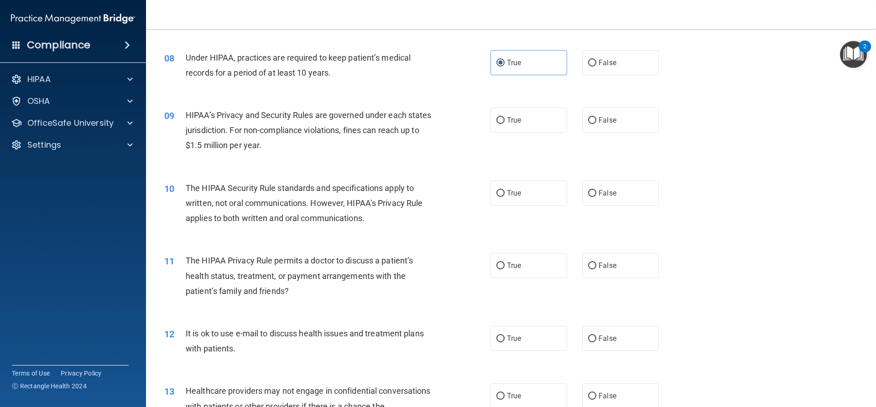
click at [529, 102] on div "09 HIPAA’s Privacy and Security Rules are governed under each states jurisdicti…" at bounding box center [510, 132] width 707 height 73
click at [530, 122] on label "True" at bounding box center [529, 120] width 77 height 25
click at [505, 122] on input "True" at bounding box center [500, 120] width 8 height 7
radio input "true"
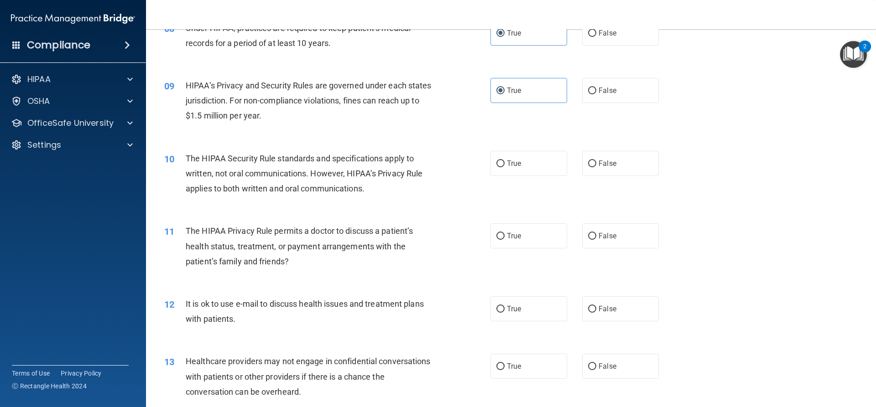
scroll to position [548, 0]
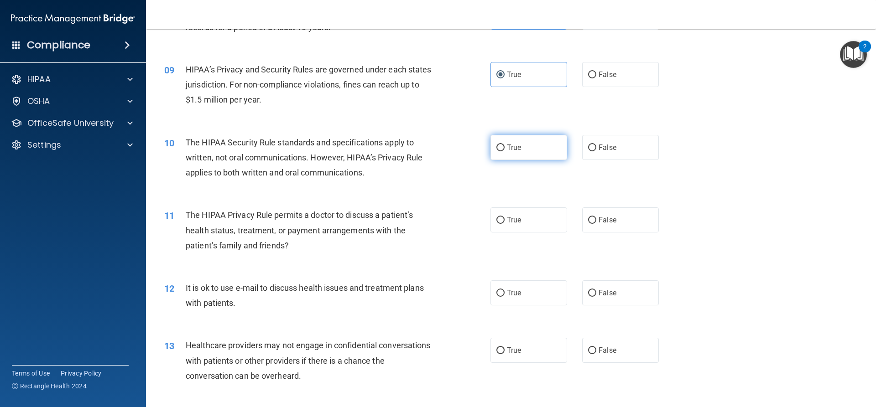
click at [520, 154] on label "True" at bounding box center [529, 147] width 77 height 25
click at [505, 151] on input "True" at bounding box center [500, 148] width 8 height 7
radio input "true"
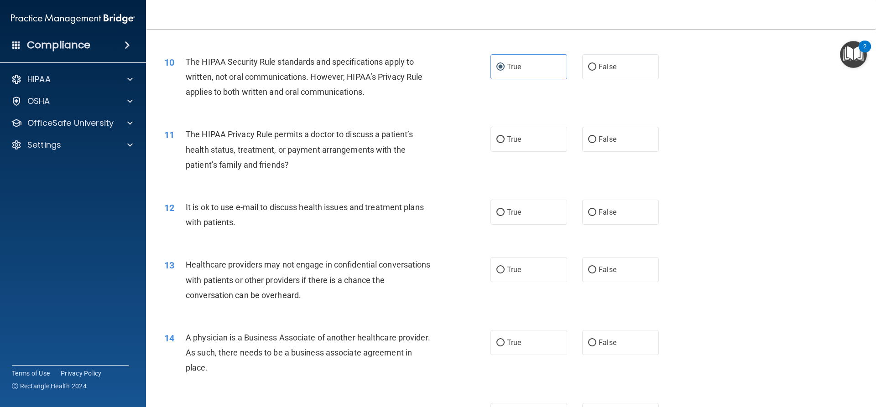
scroll to position [639, 0]
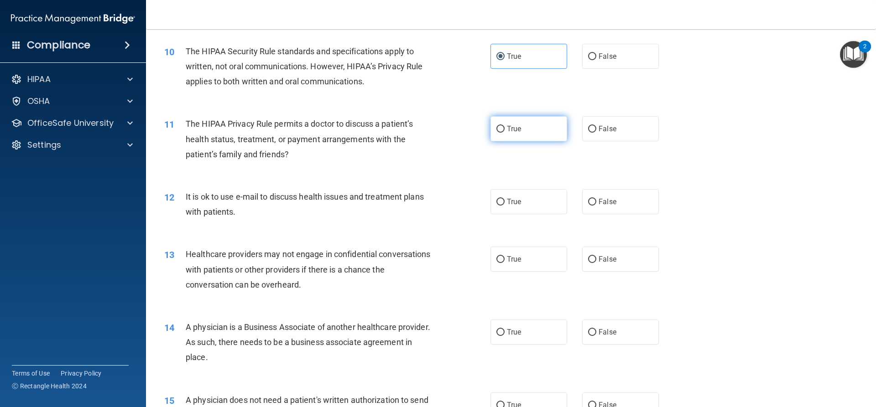
click at [519, 140] on label "True" at bounding box center [529, 128] width 77 height 25
click at [505, 133] on input "True" at bounding box center [500, 129] width 8 height 7
radio input "true"
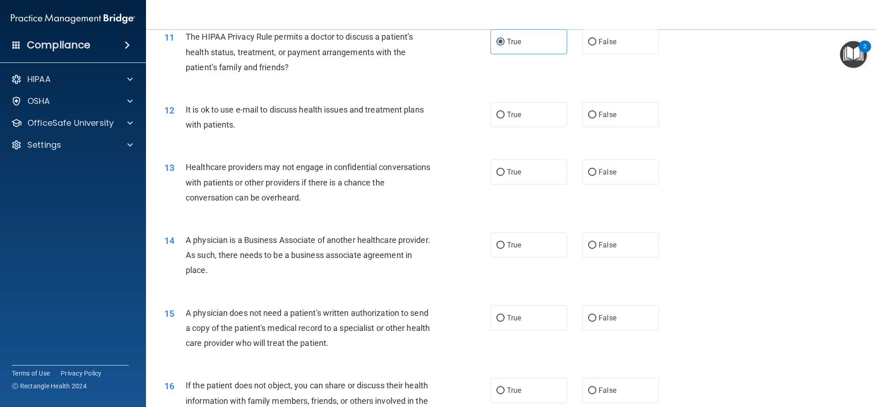
scroll to position [730, 0]
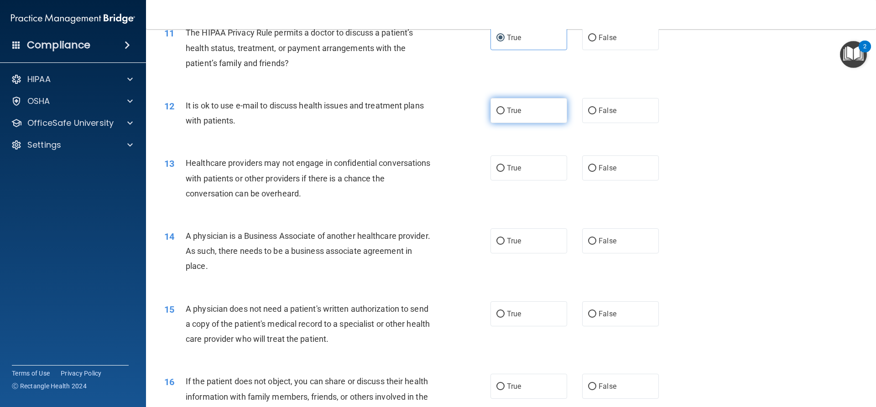
click at [544, 110] on label "True" at bounding box center [529, 110] width 77 height 25
click at [505, 110] on input "True" at bounding box center [500, 111] width 8 height 7
radio input "true"
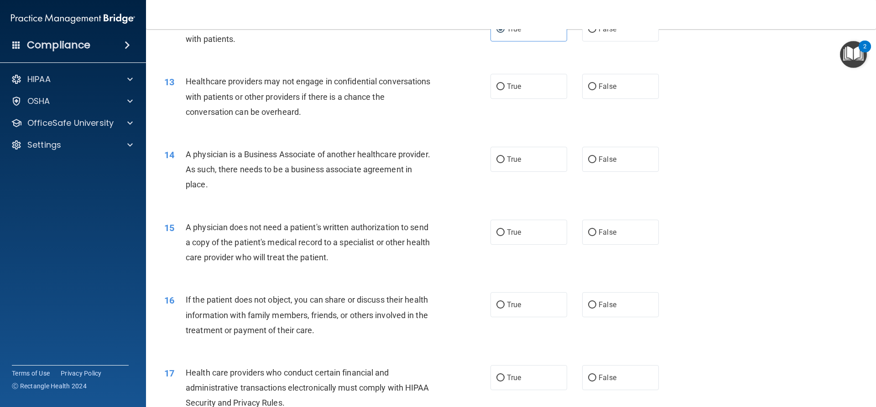
scroll to position [821, 0]
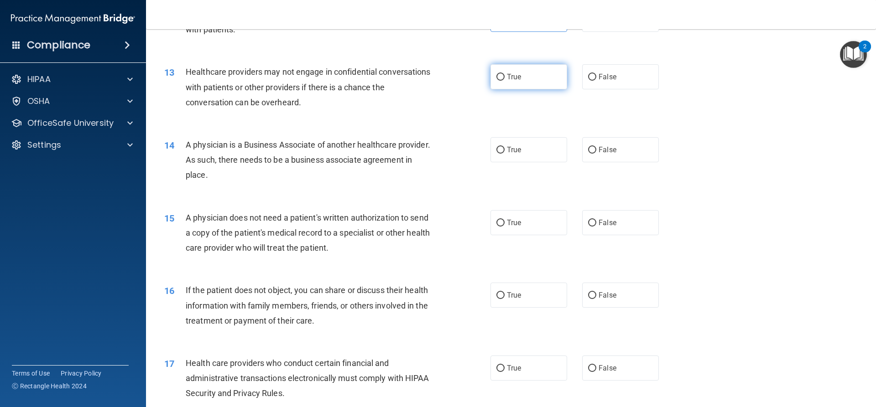
click at [551, 70] on label "True" at bounding box center [529, 76] width 77 height 25
click at [505, 74] on input "True" at bounding box center [500, 77] width 8 height 7
radio input "true"
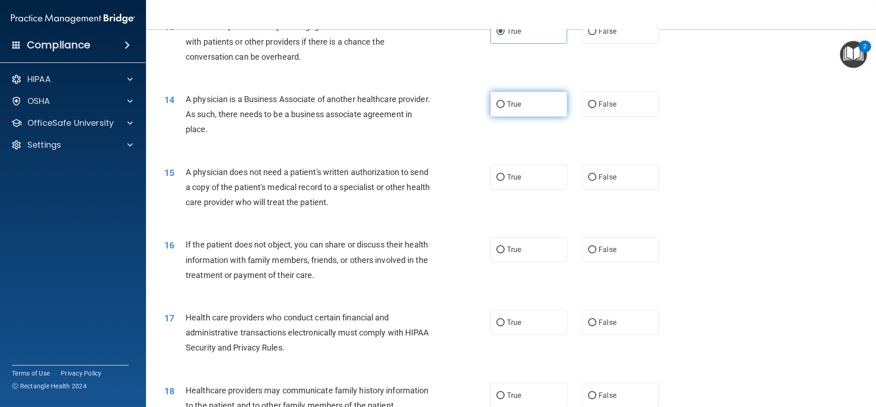
click at [507, 109] on label "True" at bounding box center [529, 104] width 77 height 25
click at [505, 108] on input "True" at bounding box center [500, 104] width 8 height 7
radio input "true"
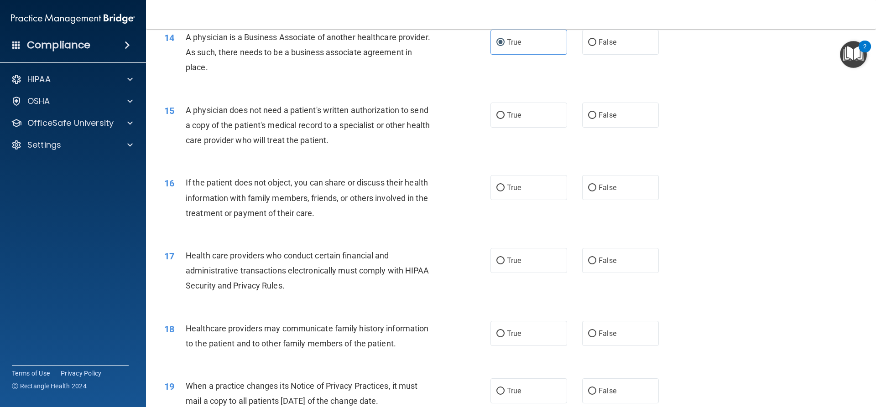
scroll to position [958, 0]
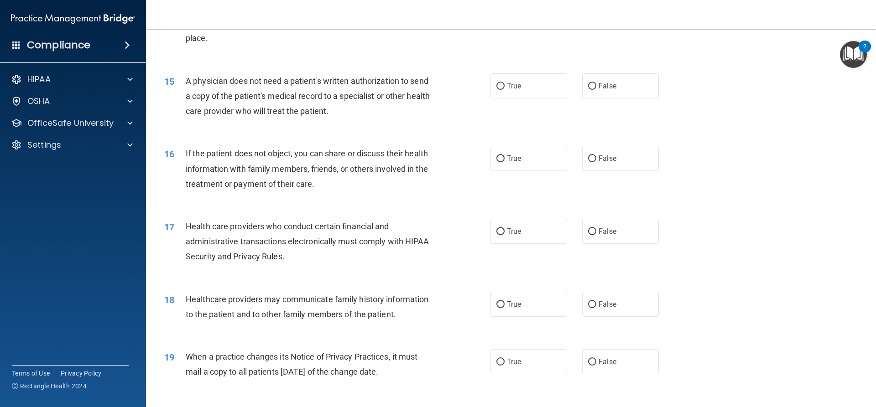
click at [448, 133] on div "15 A physician does not need a patient's written authorization to send a copy o…" at bounding box center [510, 98] width 707 height 73
click at [549, 91] on label "True" at bounding box center [529, 85] width 77 height 25
click at [505, 90] on input "True" at bounding box center [500, 86] width 8 height 7
radio input "true"
click at [527, 167] on label "True" at bounding box center [529, 158] width 77 height 25
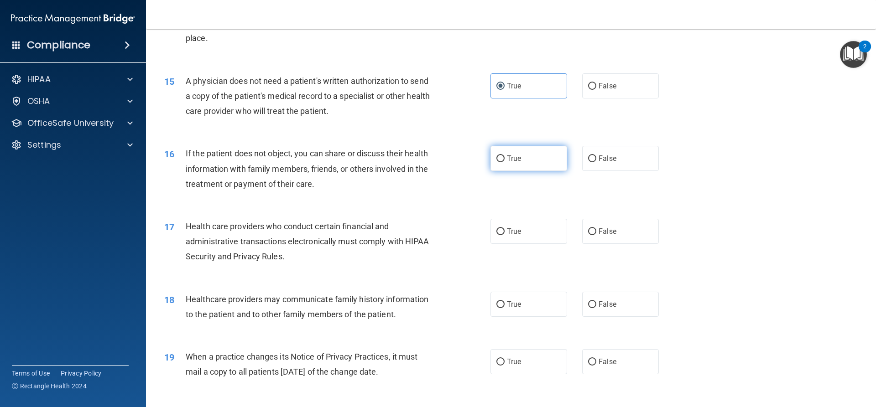
click at [505, 162] on input "True" at bounding box center [500, 159] width 8 height 7
radio input "true"
click at [607, 162] on span "False" at bounding box center [608, 158] width 18 height 9
click at [596, 162] on input "False" at bounding box center [592, 159] width 8 height 7
radio input "true"
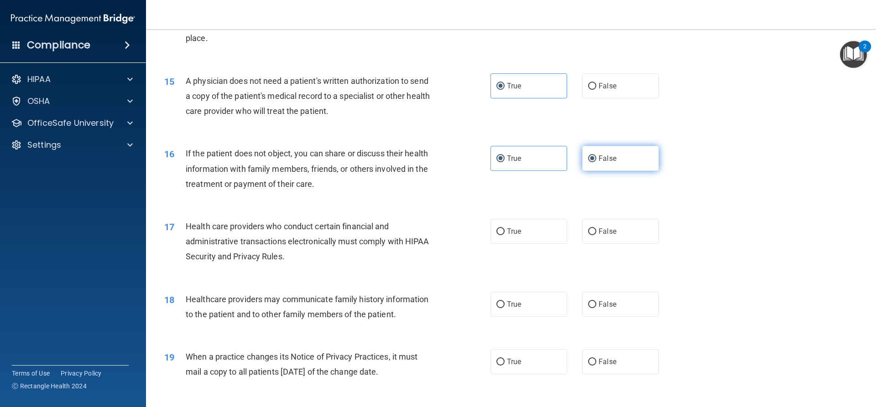
radio input "false"
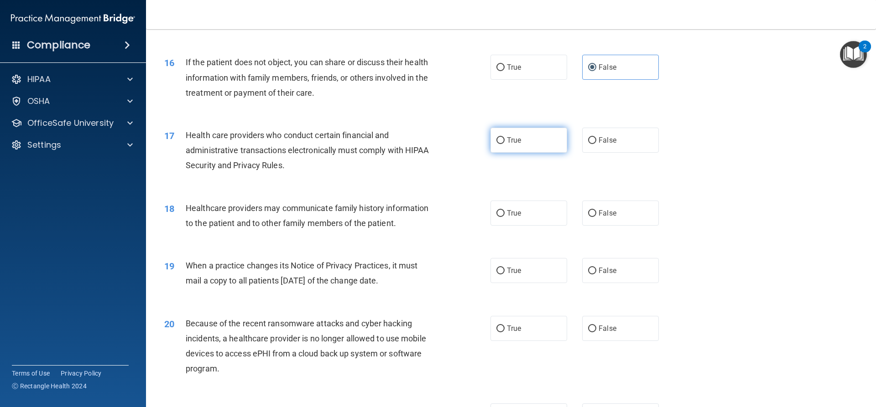
click at [503, 143] on label "True" at bounding box center [529, 140] width 77 height 25
click at [503, 143] on input "True" at bounding box center [500, 140] width 8 height 7
radio input "true"
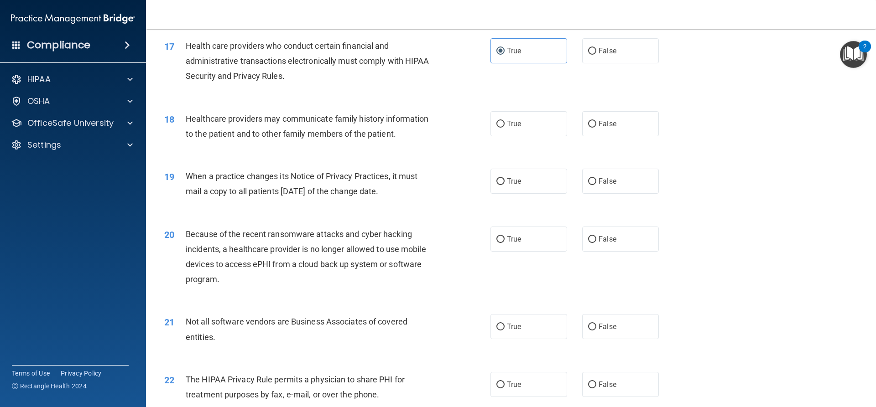
scroll to position [1141, 0]
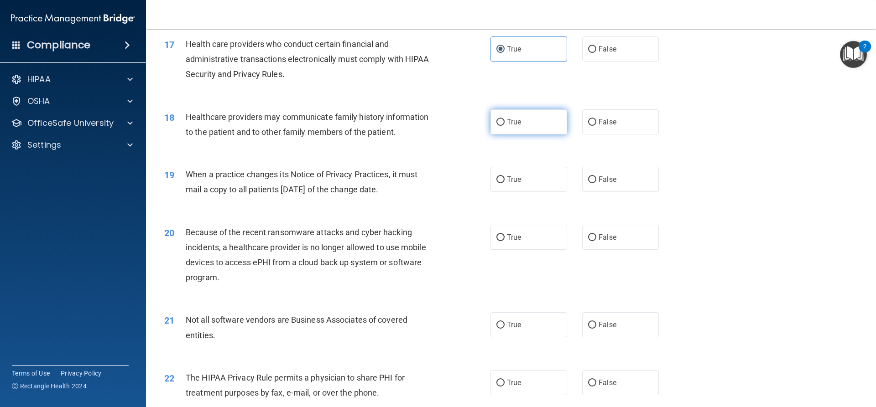
click at [517, 114] on label "True" at bounding box center [529, 122] width 77 height 25
click at [505, 119] on input "True" at bounding box center [500, 122] width 8 height 7
radio input "true"
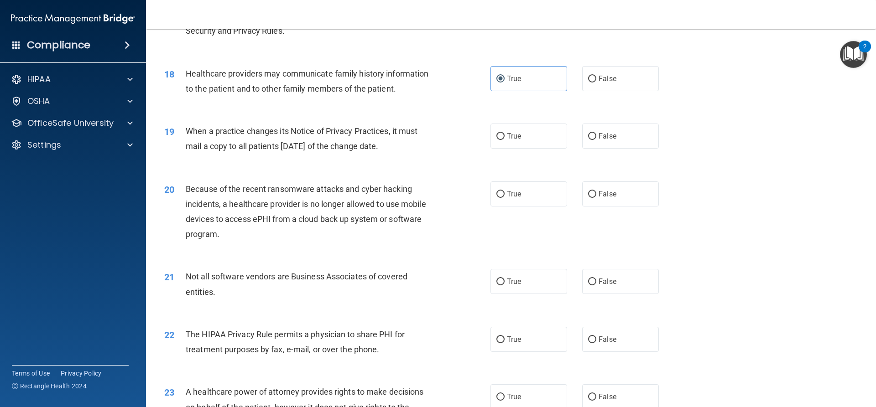
scroll to position [1232, 0]
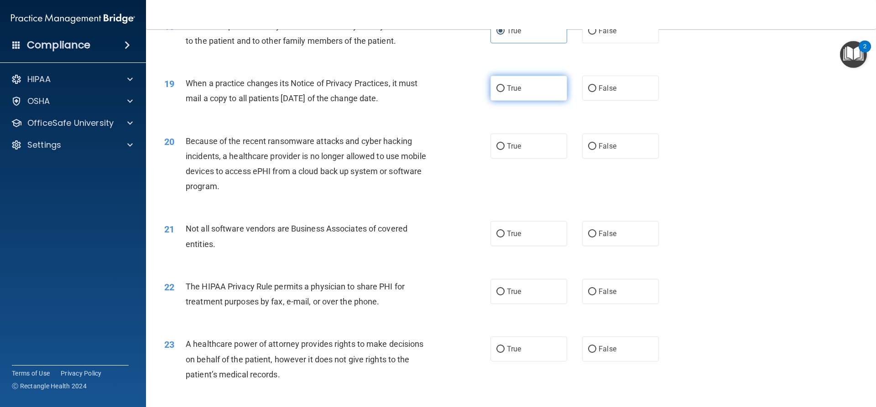
click at [510, 88] on span "True" at bounding box center [514, 88] width 14 height 9
click at [505, 88] on input "True" at bounding box center [500, 88] width 8 height 7
radio input "true"
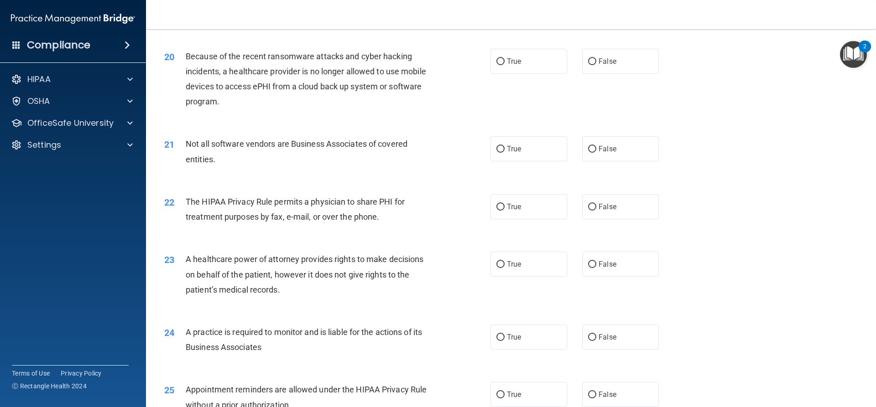
scroll to position [1323, 0]
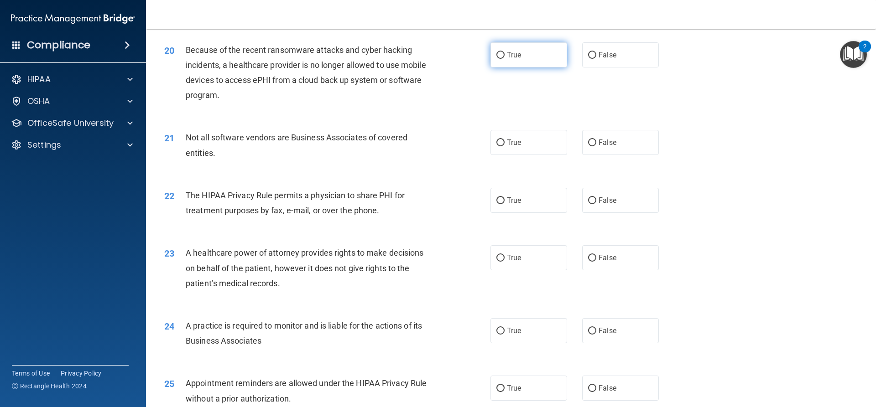
click at [535, 51] on label "True" at bounding box center [529, 54] width 77 height 25
click at [505, 52] on input "True" at bounding box center [500, 55] width 8 height 7
radio input "true"
click at [526, 141] on label "True" at bounding box center [529, 142] width 77 height 25
click at [505, 141] on input "True" at bounding box center [500, 143] width 8 height 7
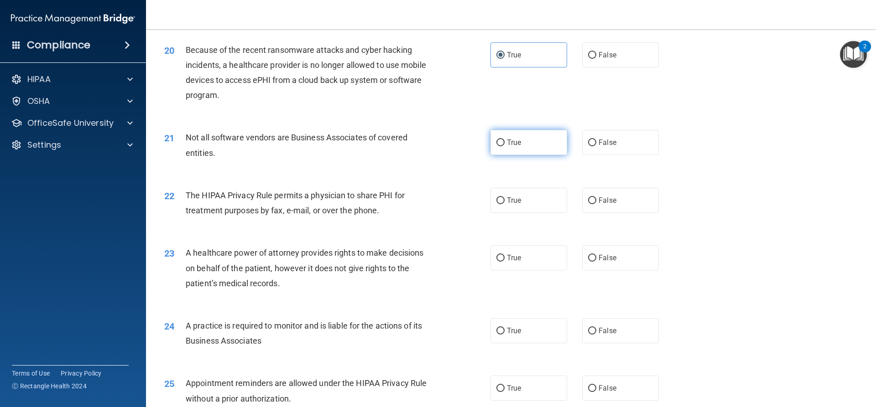
radio input "true"
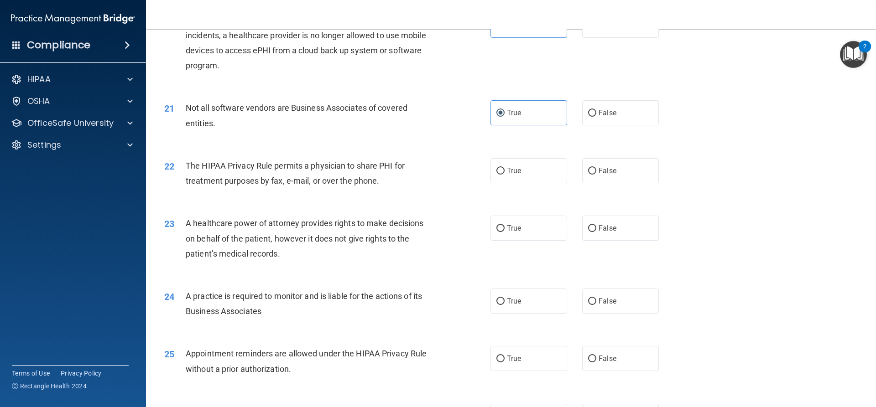
scroll to position [1369, 0]
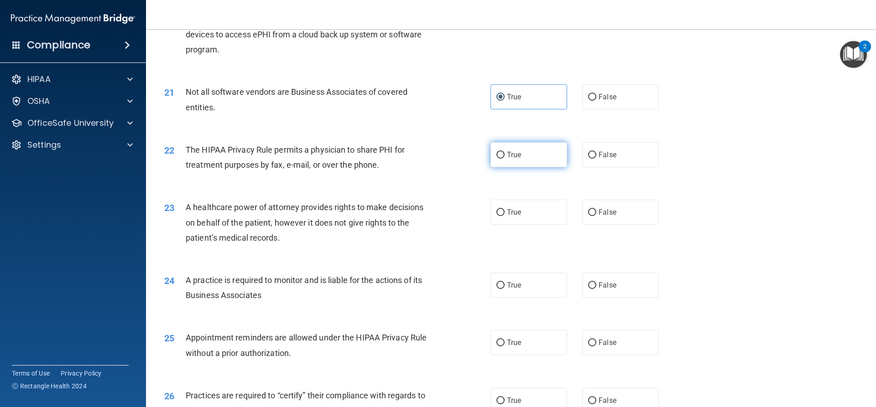
click at [507, 156] on span "True" at bounding box center [514, 155] width 14 height 9
click at [505, 156] on input "True" at bounding box center [500, 155] width 8 height 7
radio input "true"
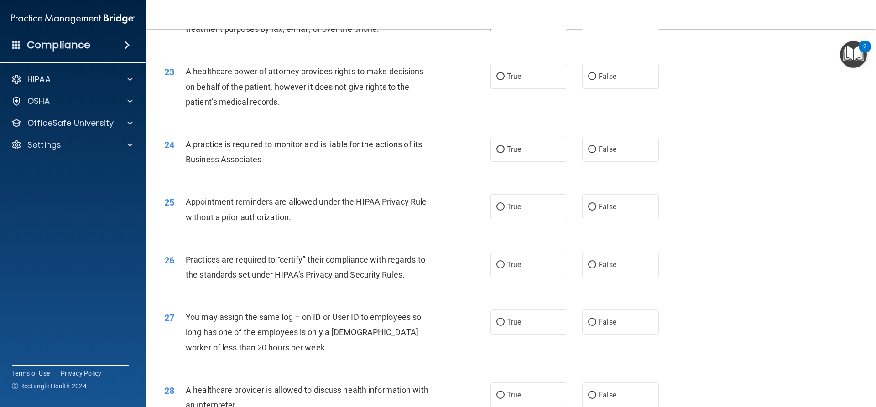
scroll to position [1506, 0]
click at [537, 83] on label "True" at bounding box center [529, 75] width 77 height 25
click at [505, 79] on input "True" at bounding box center [500, 76] width 8 height 7
radio input "true"
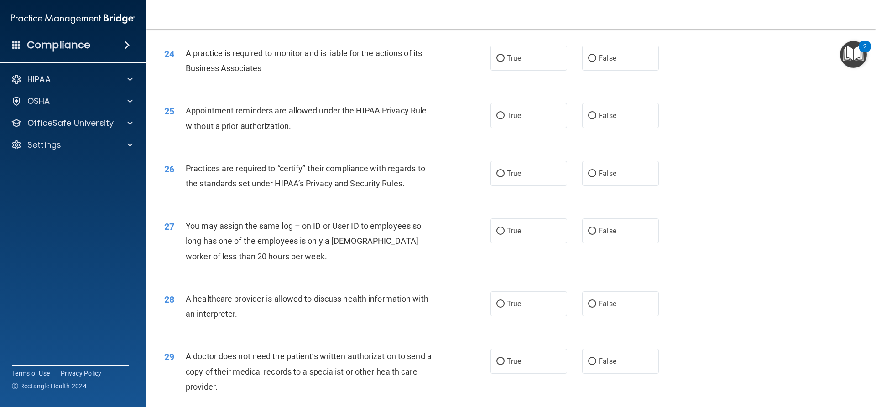
scroll to position [1597, 0]
click at [508, 48] on label "True" at bounding box center [529, 57] width 77 height 25
click at [505, 54] on input "True" at bounding box center [500, 57] width 8 height 7
radio input "true"
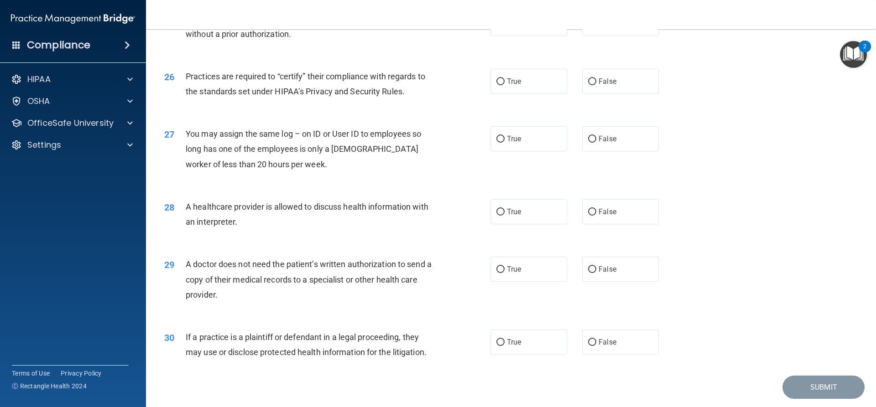
scroll to position [1643, 0]
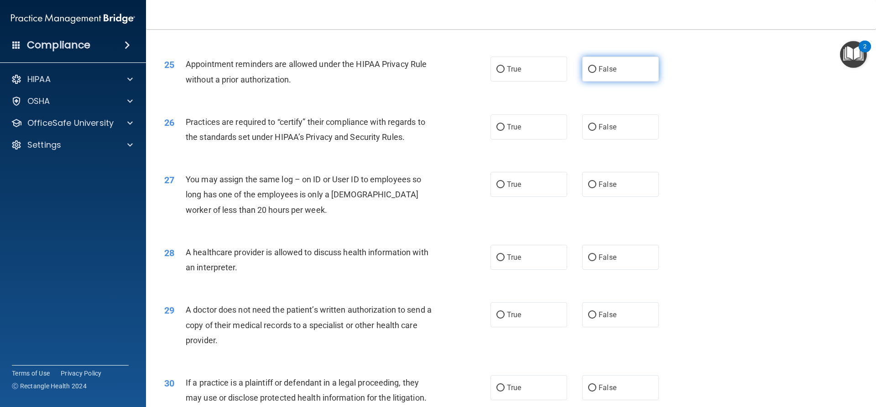
click at [611, 59] on label "False" at bounding box center [620, 69] width 77 height 25
click at [596, 66] on input "False" at bounding box center [592, 69] width 8 height 7
radio input "true"
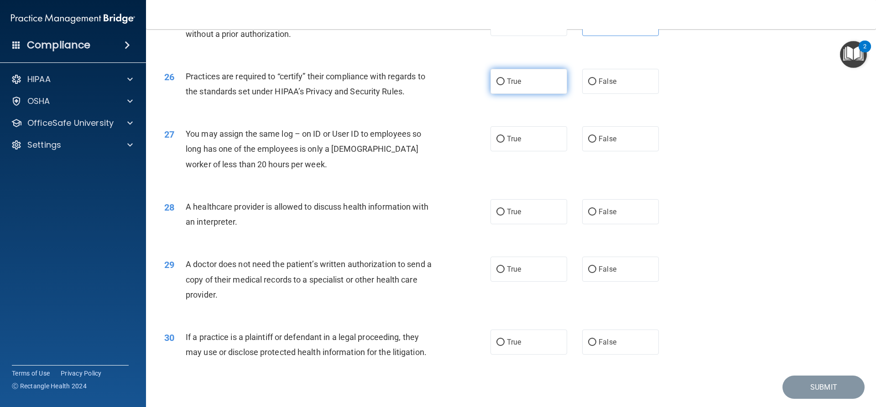
click at [548, 80] on label "True" at bounding box center [529, 81] width 77 height 25
click at [505, 80] on input "True" at bounding box center [500, 81] width 8 height 7
radio input "true"
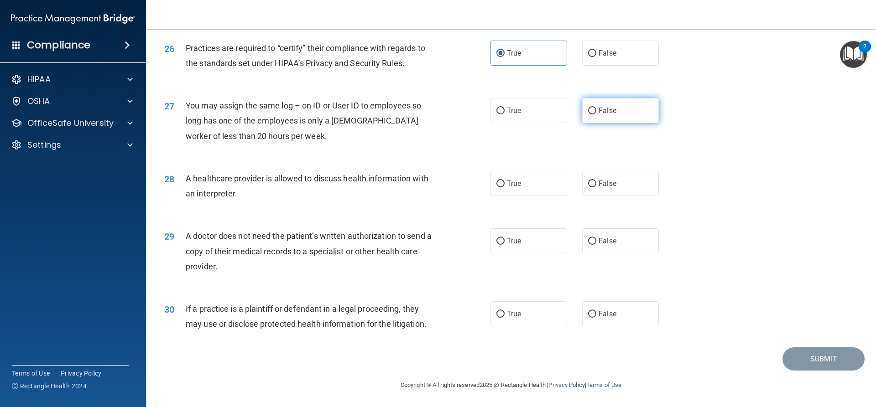
click at [638, 109] on label "False" at bounding box center [620, 110] width 77 height 25
click at [596, 109] on input "False" at bounding box center [592, 111] width 8 height 7
radio input "true"
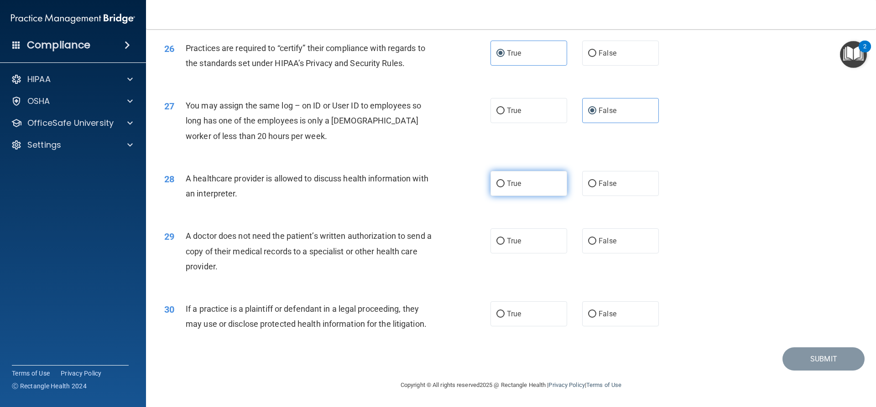
click at [520, 189] on label "True" at bounding box center [529, 183] width 77 height 25
click at [505, 188] on input "True" at bounding box center [500, 184] width 8 height 7
radio input "true"
click at [506, 231] on label "True" at bounding box center [529, 241] width 77 height 25
click at [505, 238] on input "True" at bounding box center [500, 241] width 8 height 7
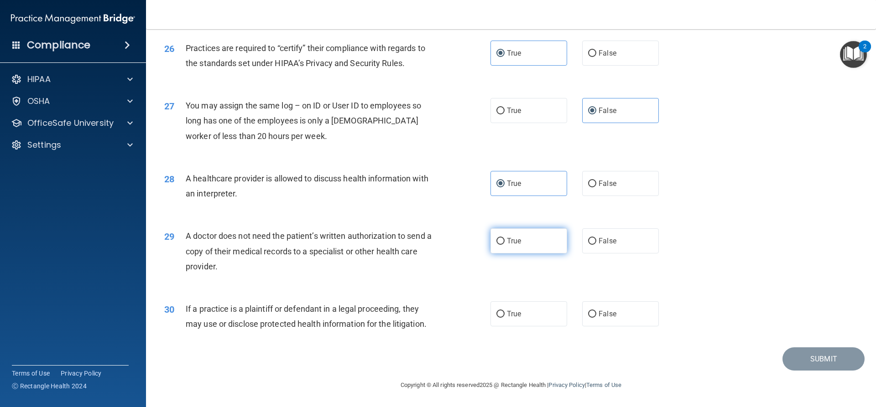
radio input "true"
click at [530, 321] on label "True" at bounding box center [529, 314] width 77 height 25
click at [505, 318] on input "True" at bounding box center [500, 314] width 8 height 7
radio input "true"
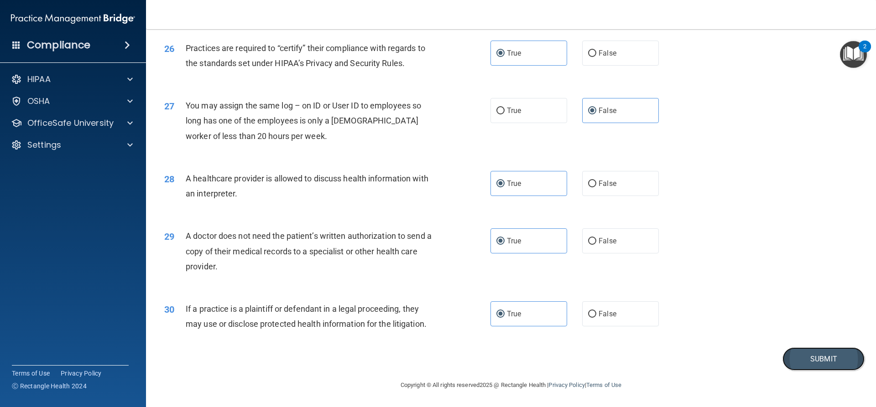
click at [826, 361] on button "Submit" at bounding box center [824, 359] width 82 height 23
